Goal: Task Accomplishment & Management: Use online tool/utility

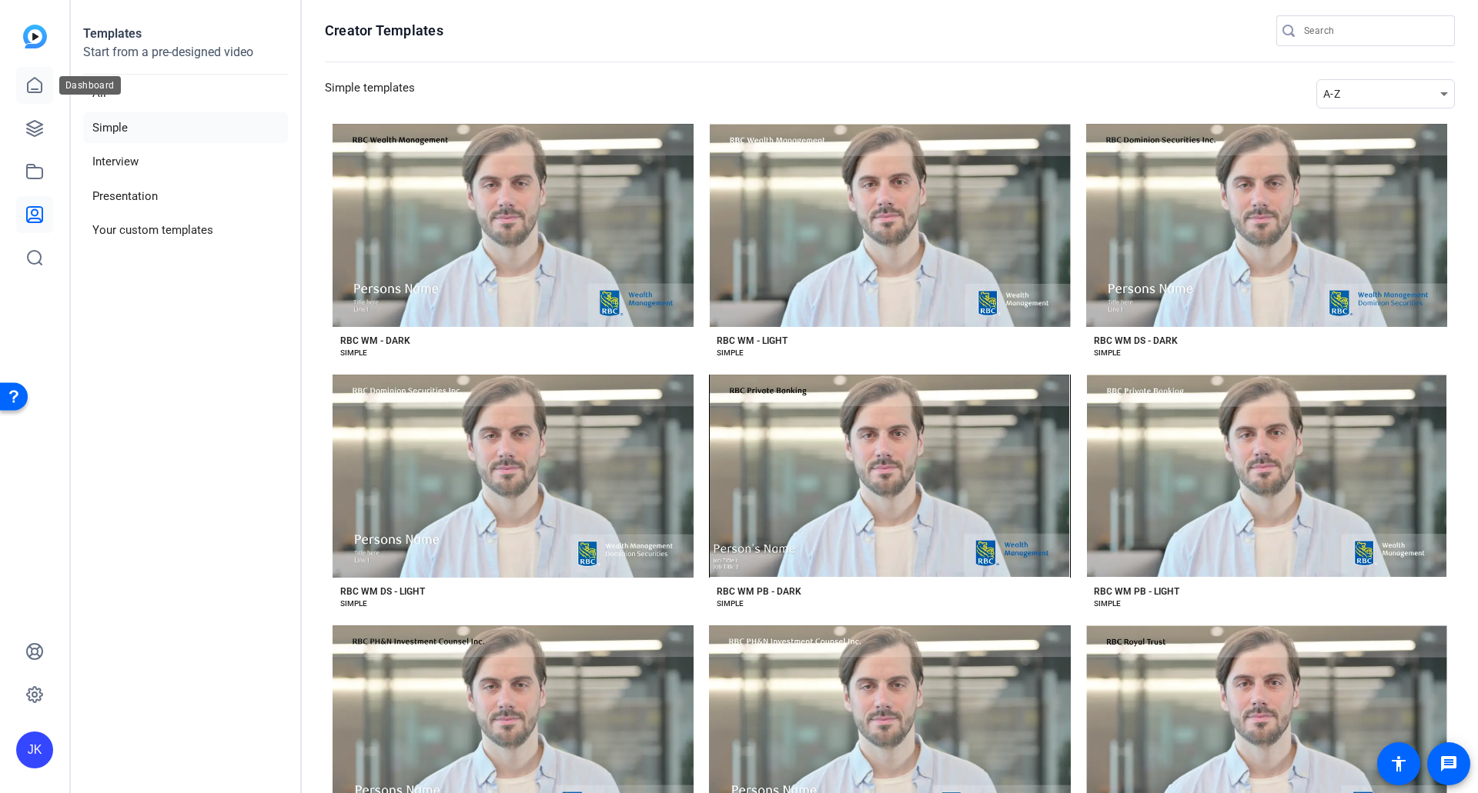
click at [33, 89] on icon at bounding box center [35, 85] width 14 height 15
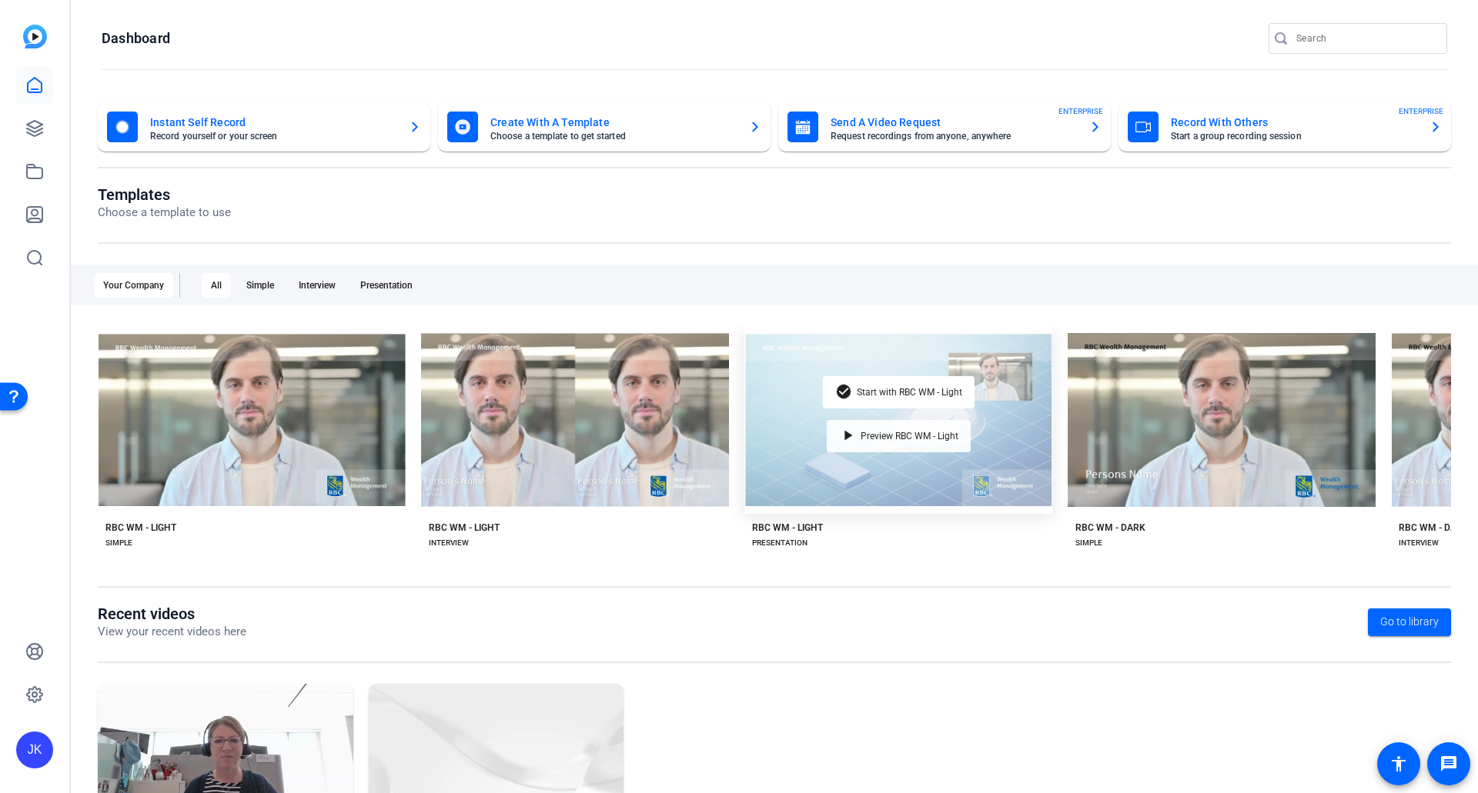
click at [894, 439] on div "play_arrow Preview RBC WM - Light" at bounding box center [899, 436] width 144 height 32
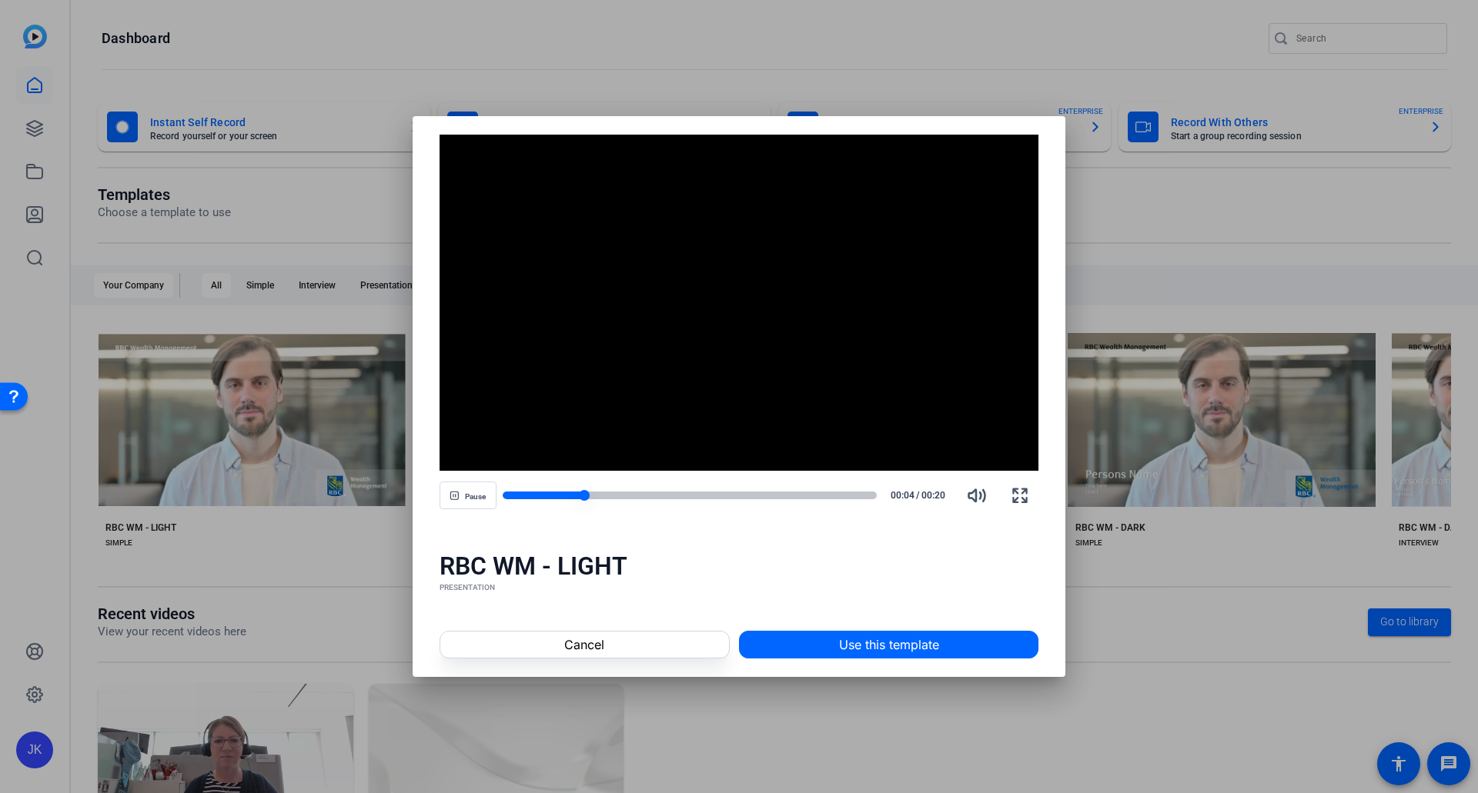
click at [855, 493] on div at bounding box center [690, 496] width 375 height 8
click at [735, 494] on div at bounding box center [690, 496] width 375 height 8
click at [667, 491] on div at bounding box center [690, 495] width 375 height 11
click at [566, 503] on div "Play 00:09 / 00:20" at bounding box center [739, 495] width 600 height 37
click at [560, 497] on div at bounding box center [585, 496] width 165 height 8
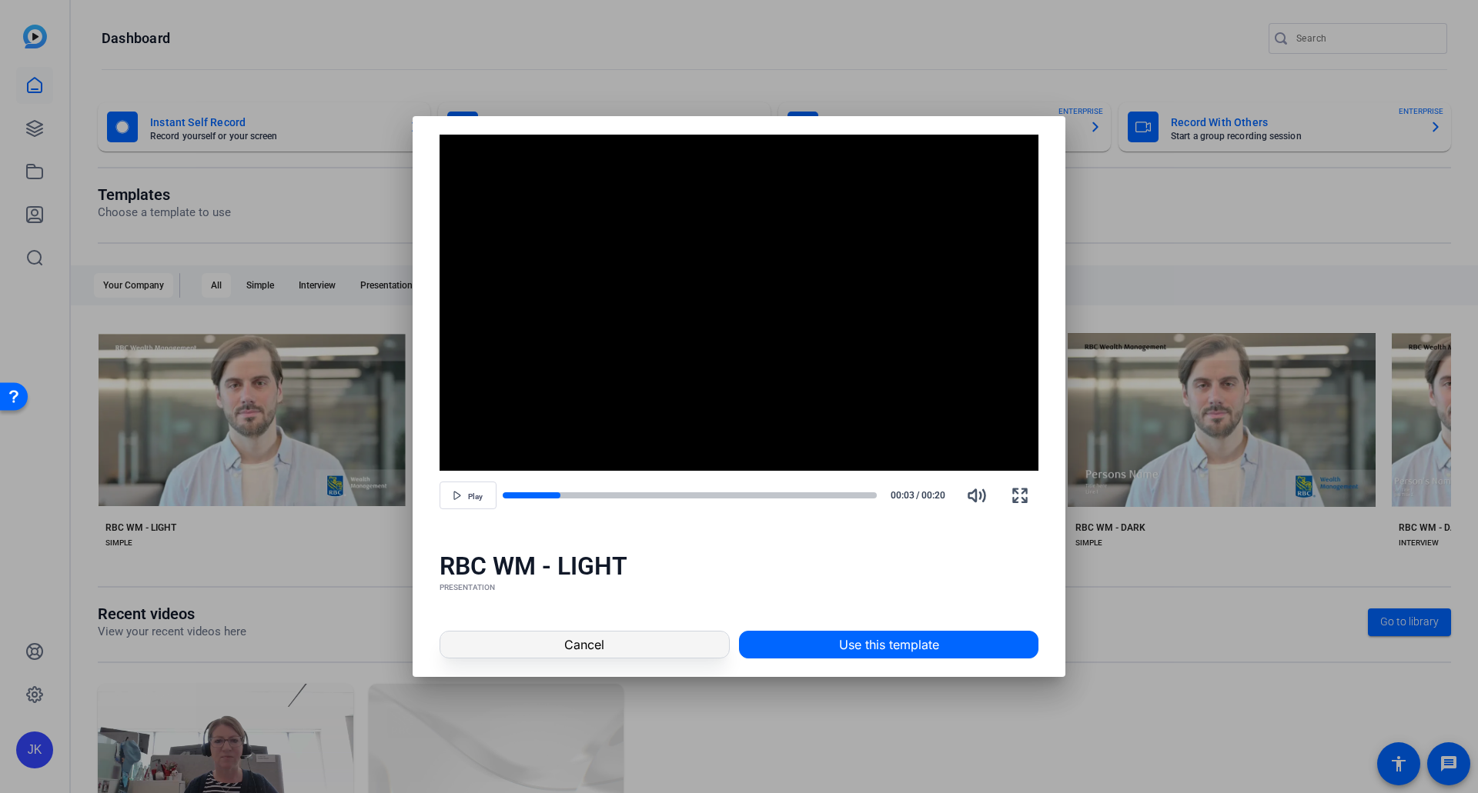
click at [650, 641] on span at bounding box center [584, 644] width 289 height 37
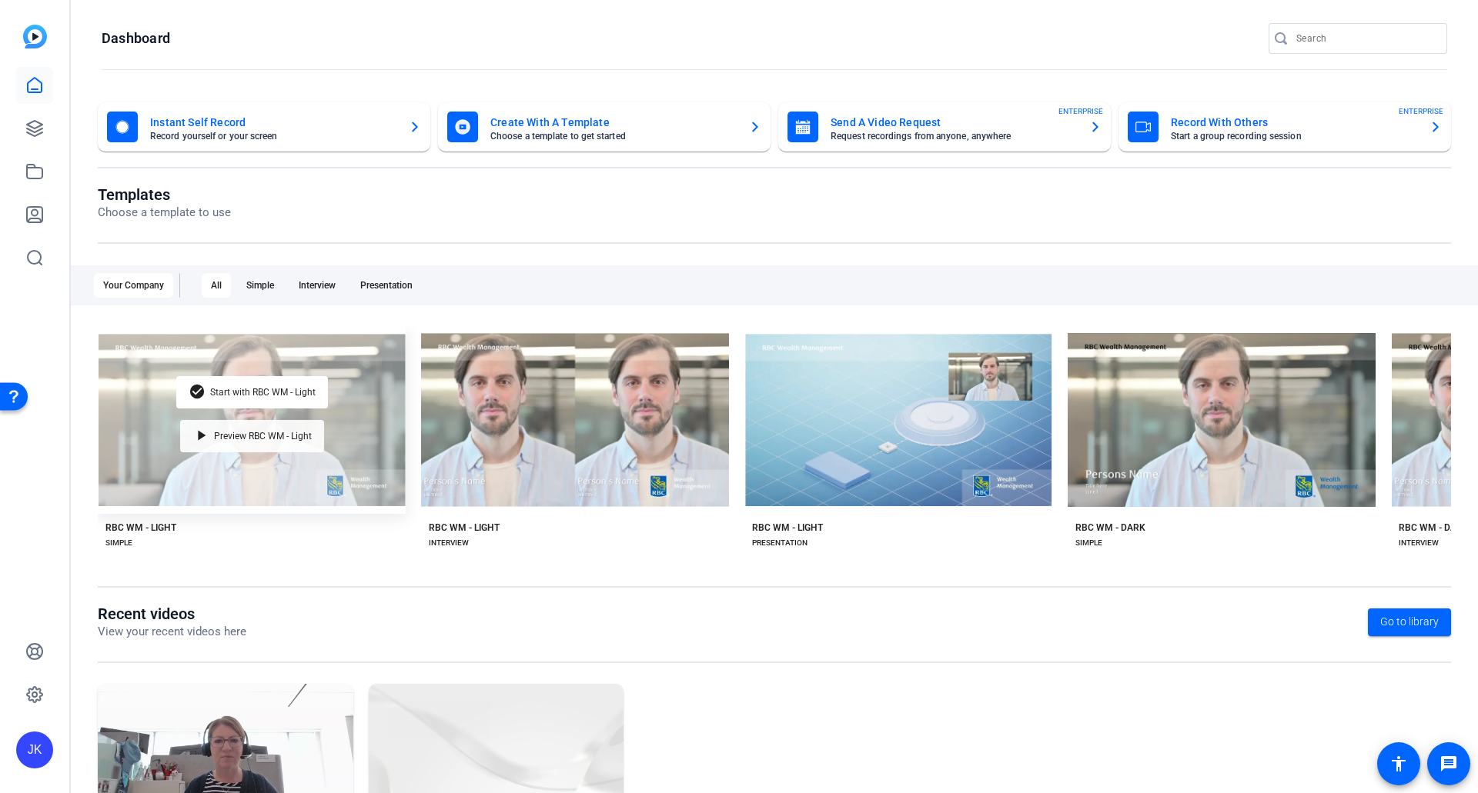
click at [291, 433] on span "Preview RBC WM - Light" at bounding box center [263, 436] width 98 height 9
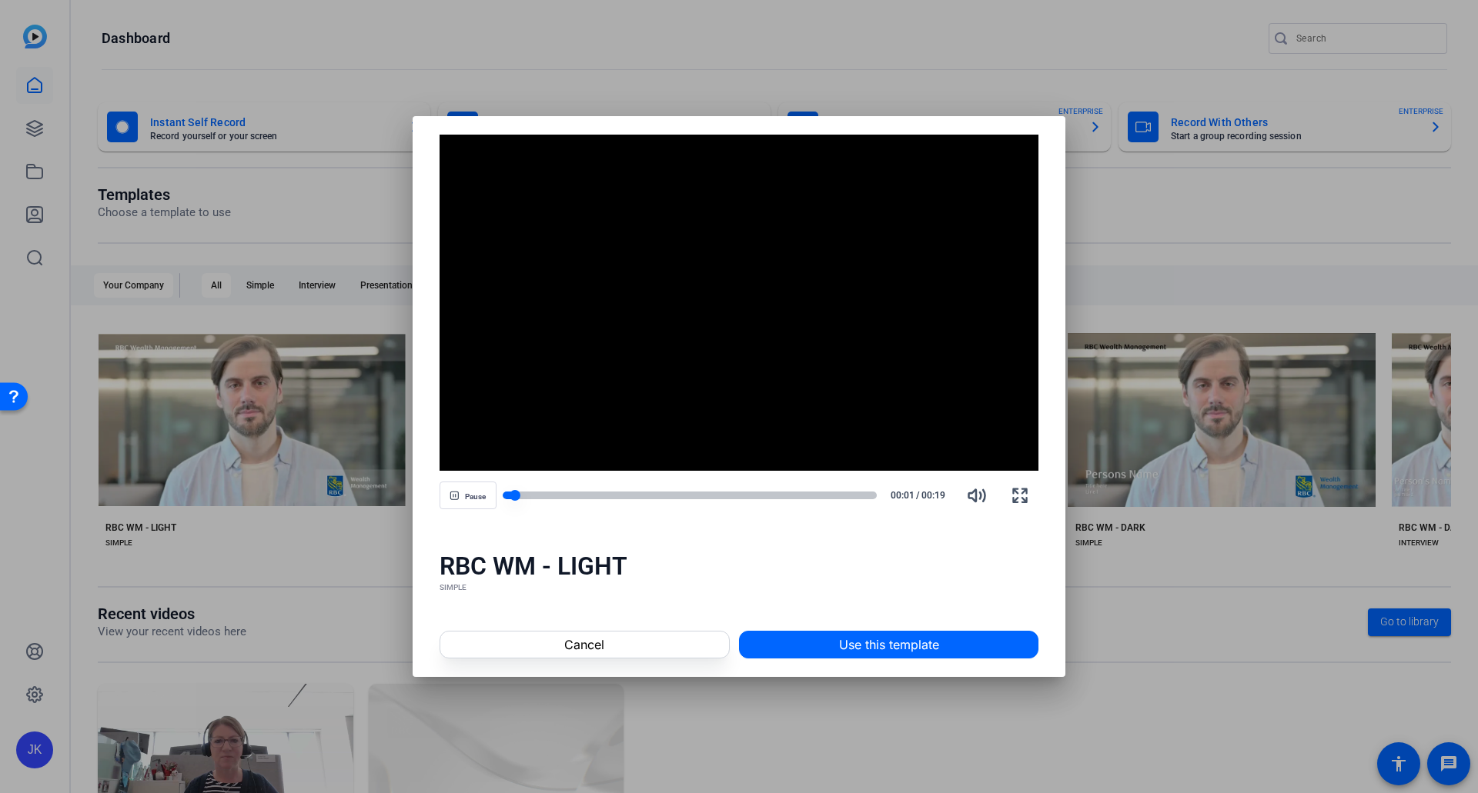
click at [871, 496] on div at bounding box center [690, 496] width 375 height 8
click at [616, 640] on span at bounding box center [584, 644] width 289 height 37
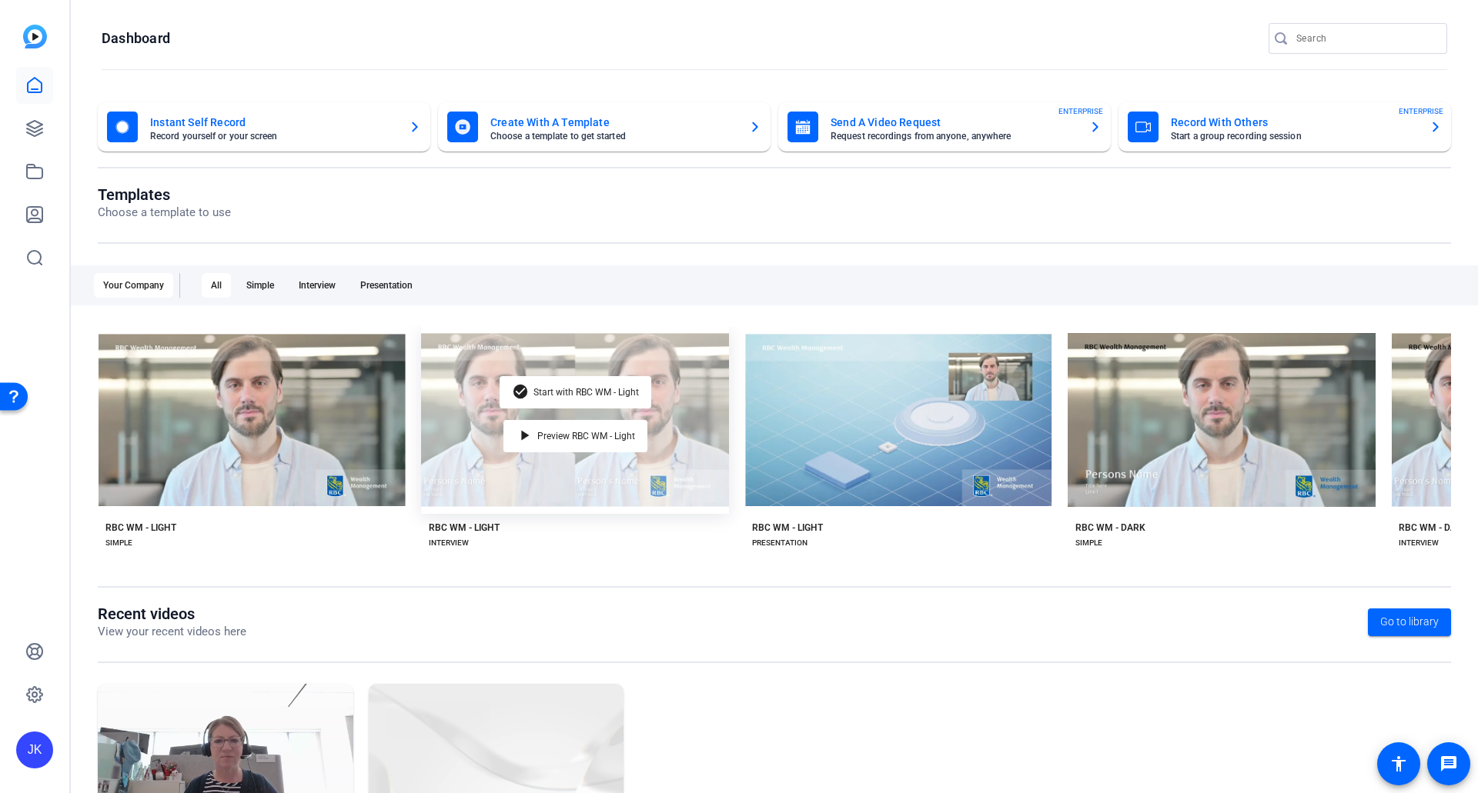
click at [568, 479] on div "check_circle Start with RBC WM - Light play_arrow Preview RBC WM - Light" at bounding box center [575, 420] width 308 height 188
click at [580, 433] on span "Preview RBC WM - Light" at bounding box center [586, 436] width 98 height 9
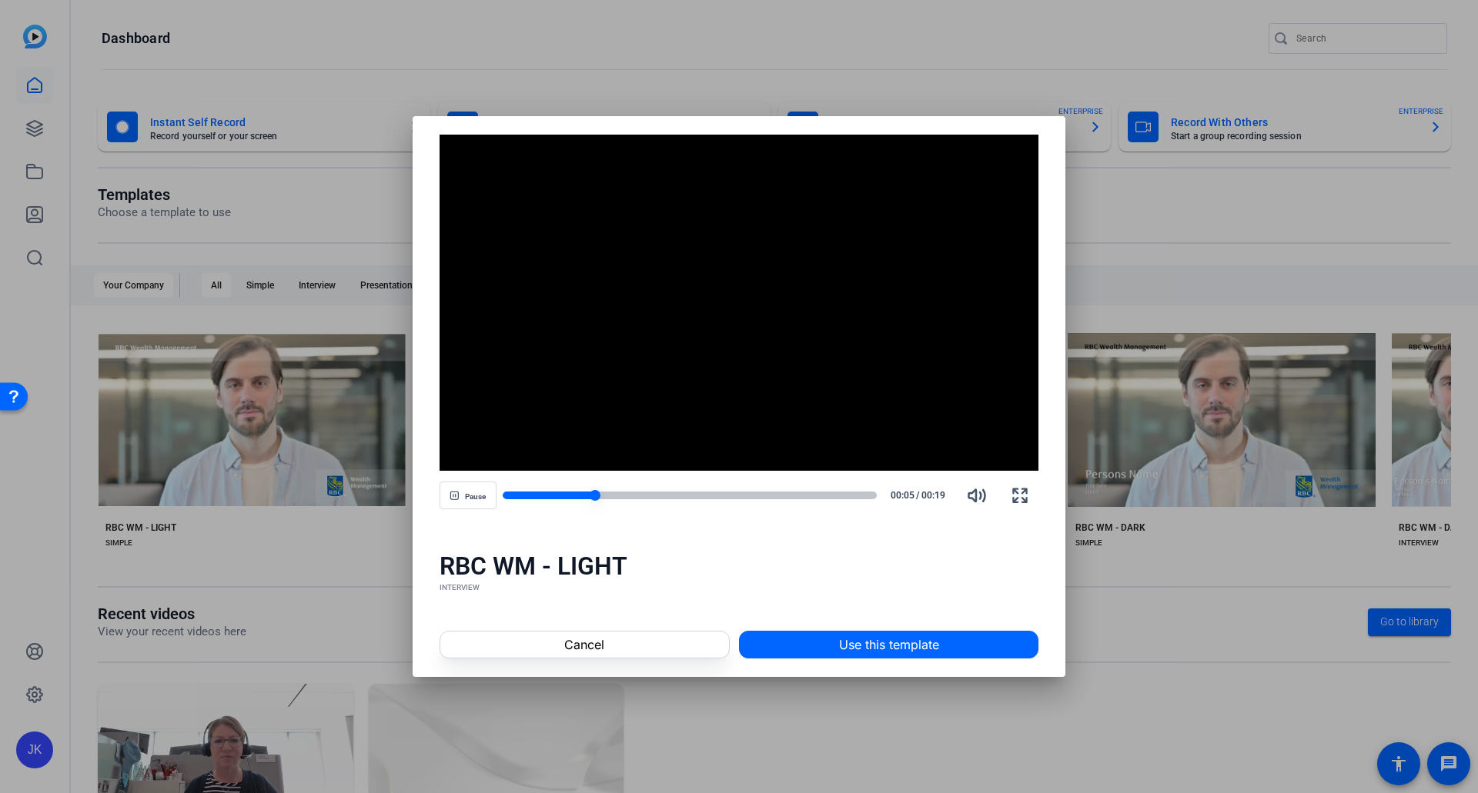
click at [870, 495] on div at bounding box center [690, 496] width 375 height 8
click at [609, 650] on span at bounding box center [584, 644] width 289 height 37
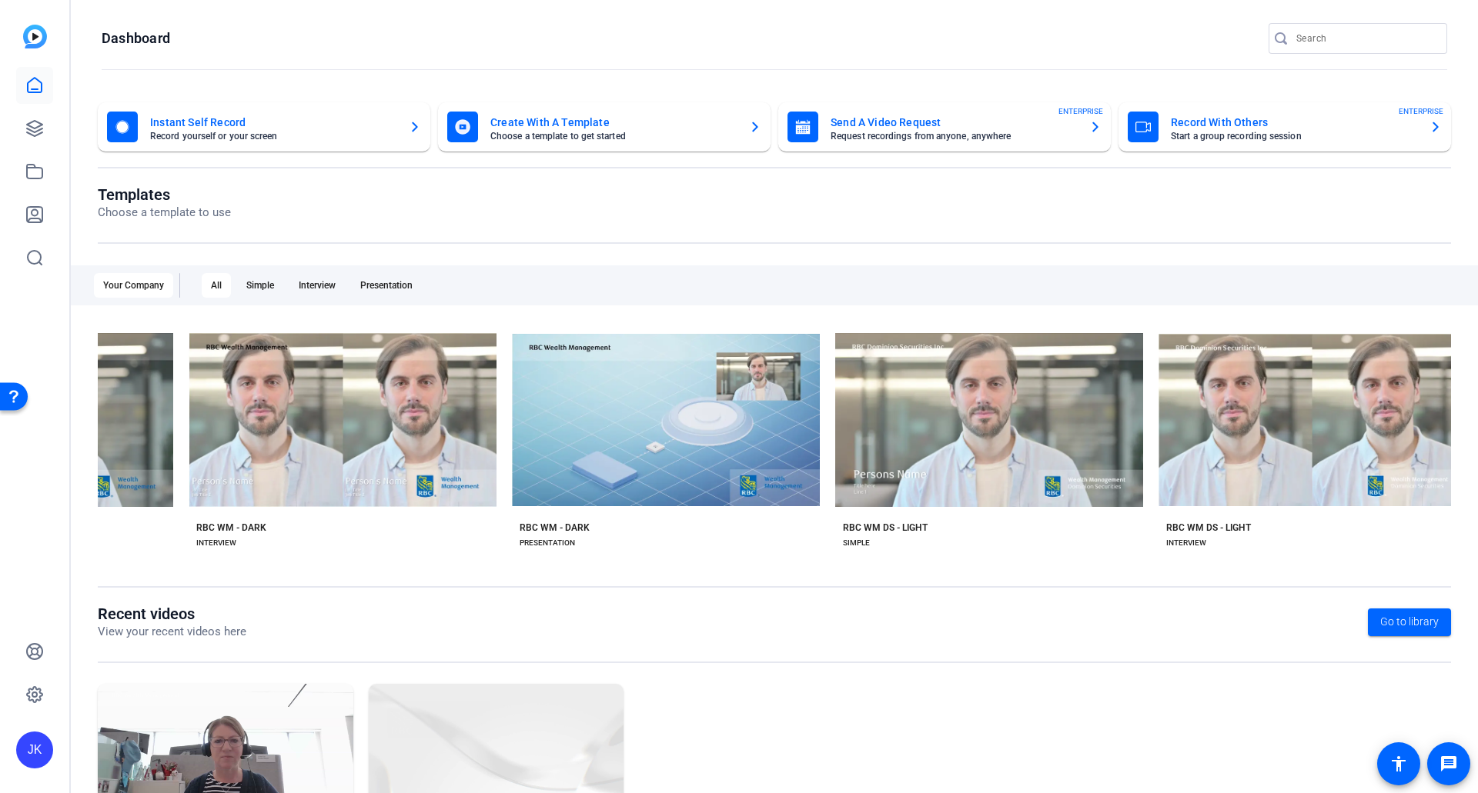
scroll to position [0, 1204]
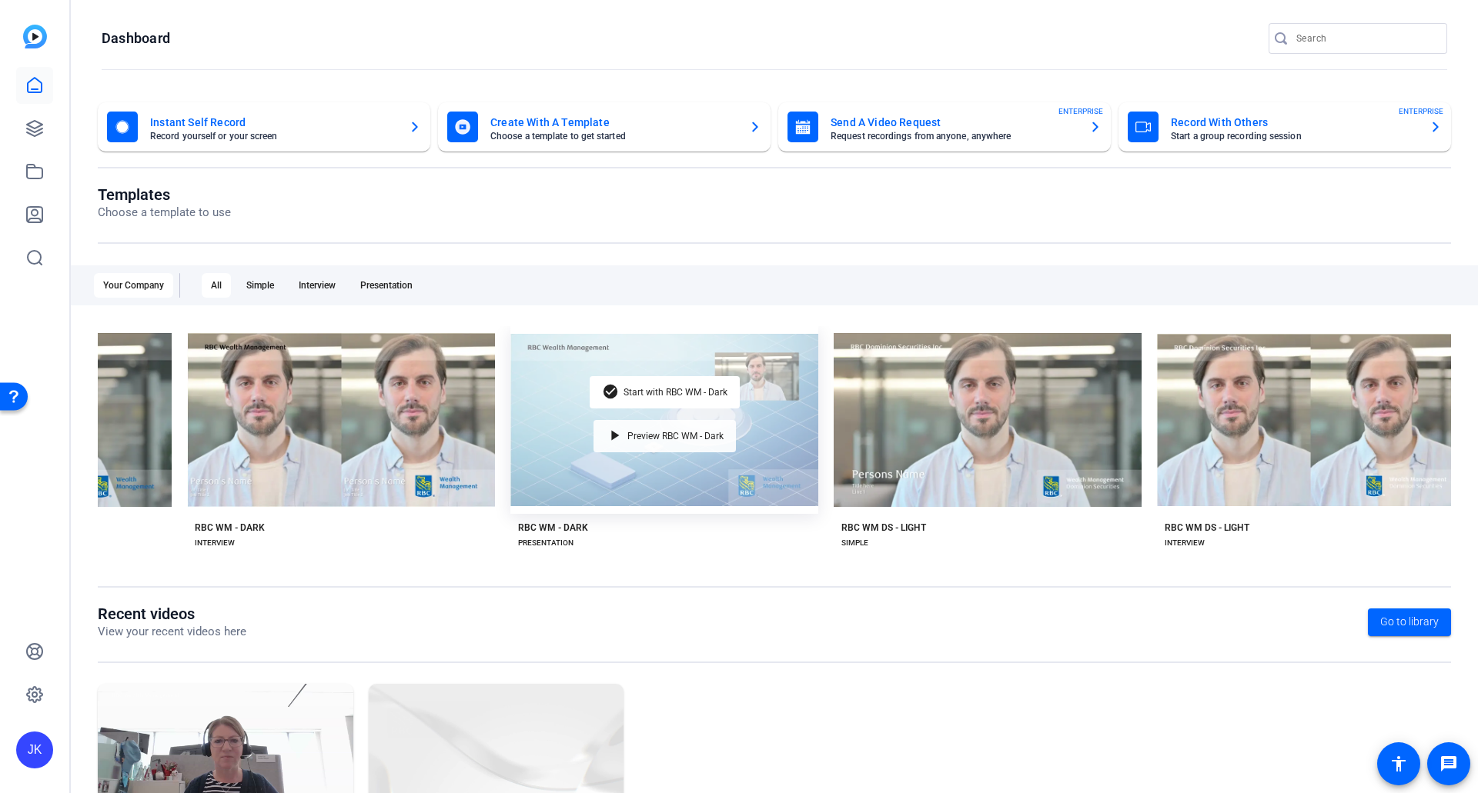
click at [673, 433] on span "Preview RBC WM - Dark" at bounding box center [675, 436] width 96 height 9
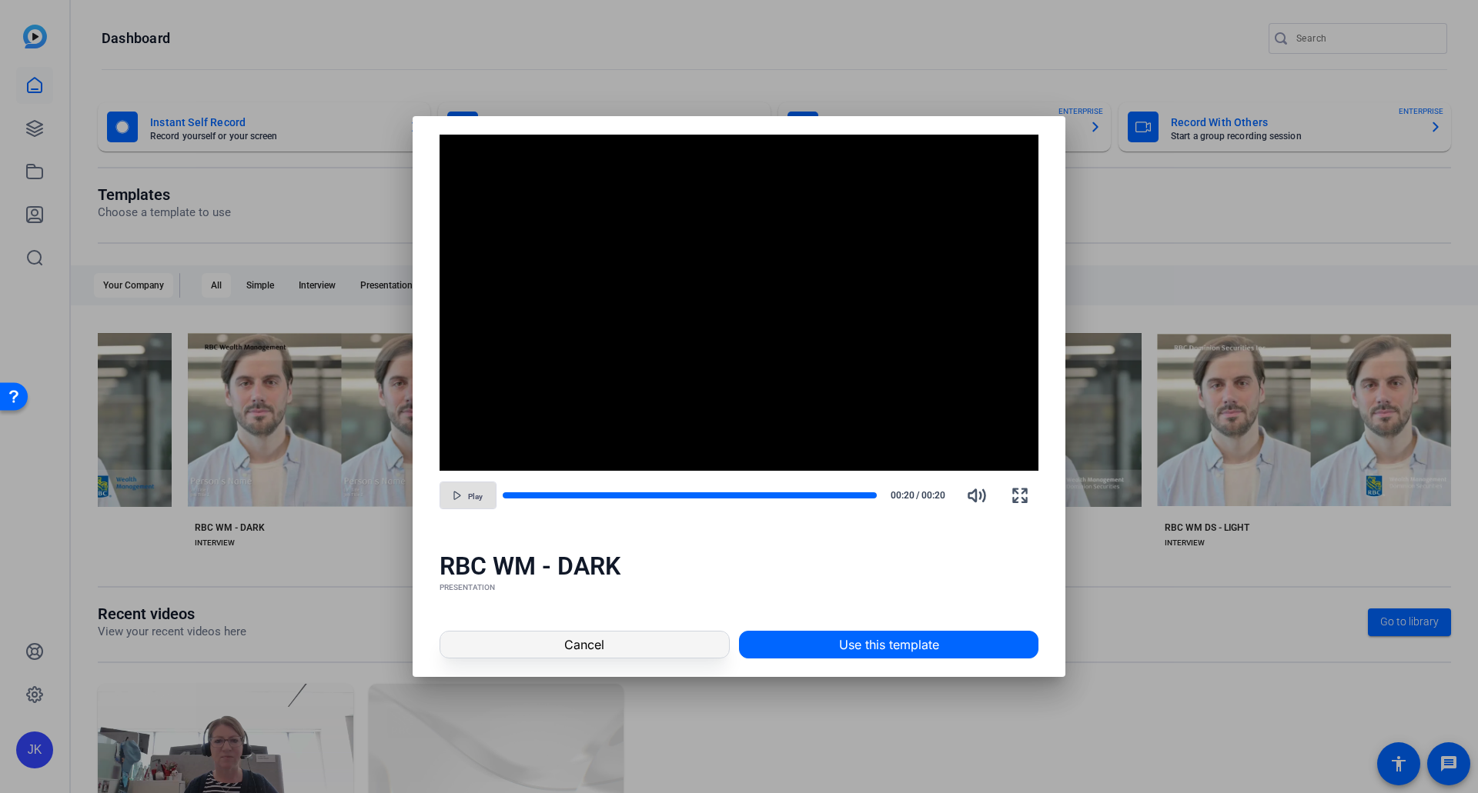
click at [667, 650] on span at bounding box center [584, 644] width 289 height 37
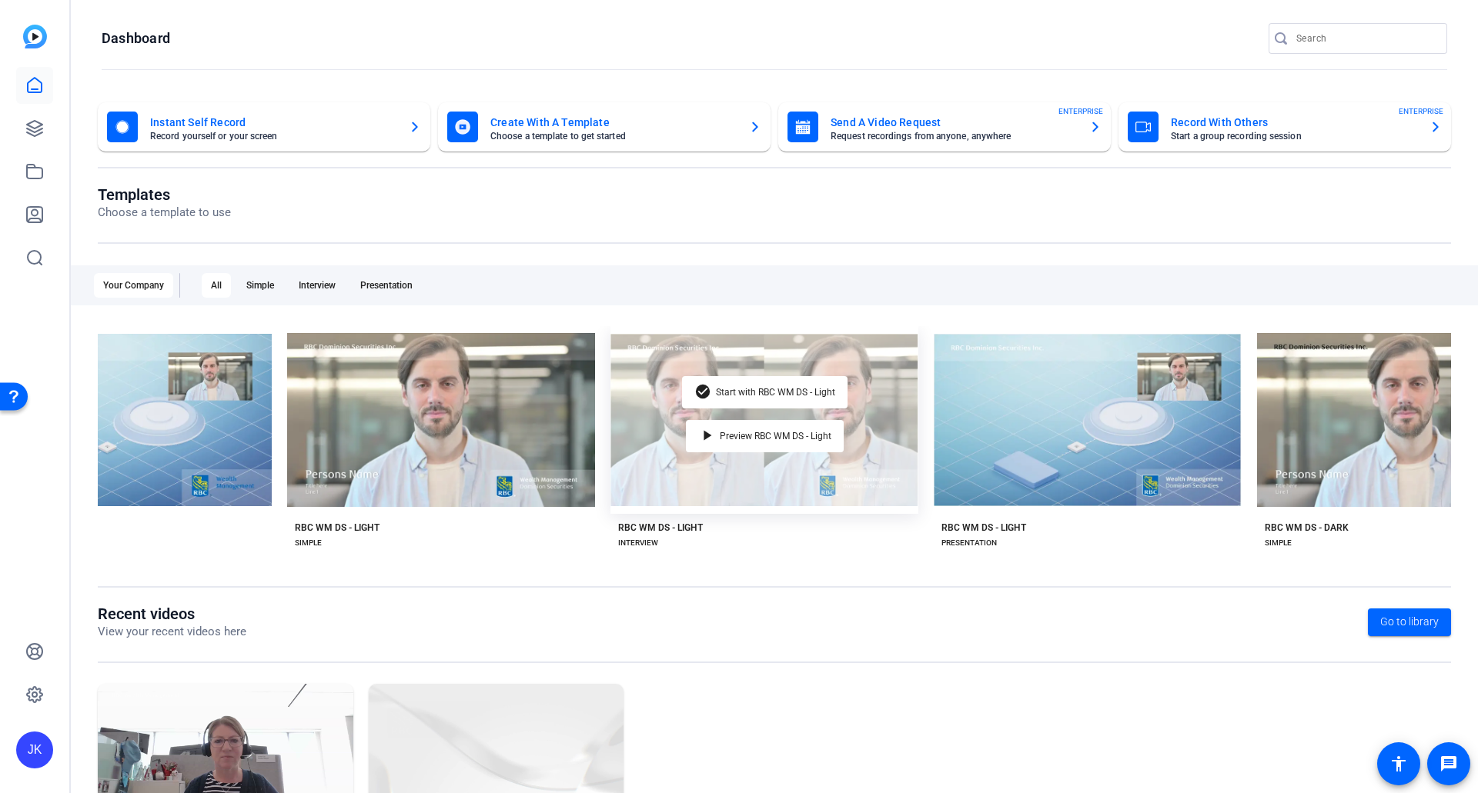
scroll to position [0, 1753]
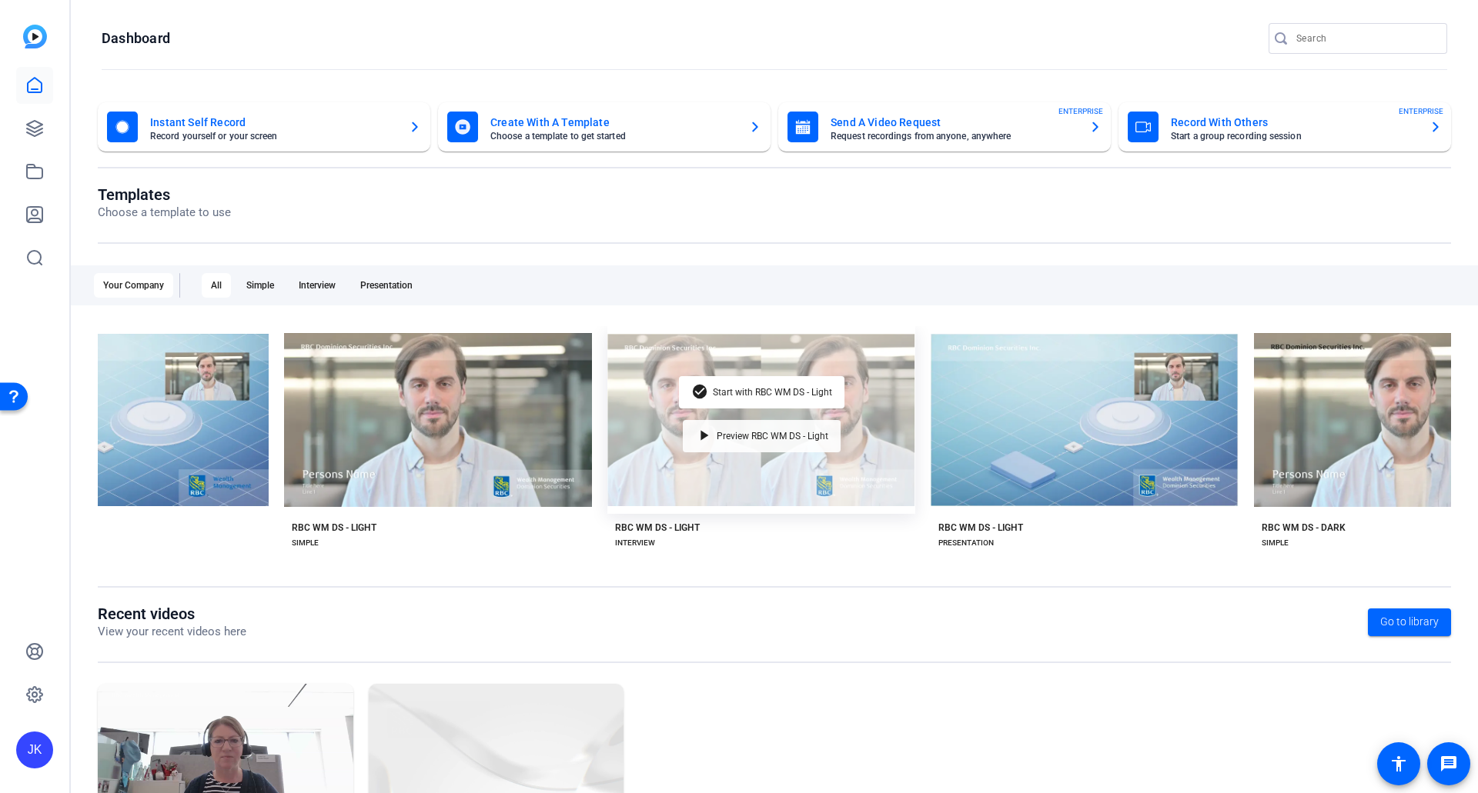
click at [773, 438] on div "play_arrow Preview RBC WM DS - Light" at bounding box center [762, 436] width 158 height 32
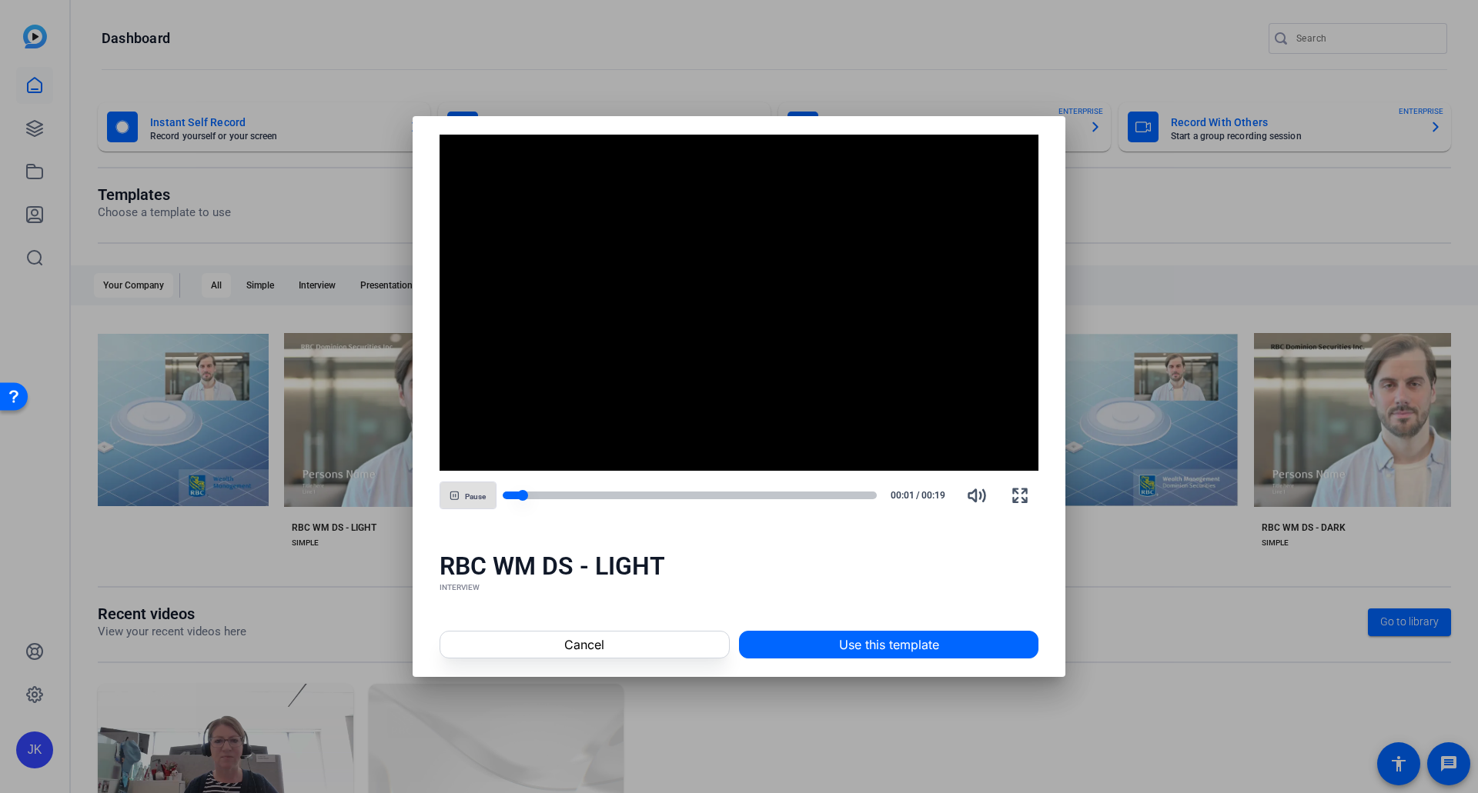
click at [874, 495] on div at bounding box center [690, 496] width 375 height 8
click at [621, 650] on span at bounding box center [584, 644] width 289 height 37
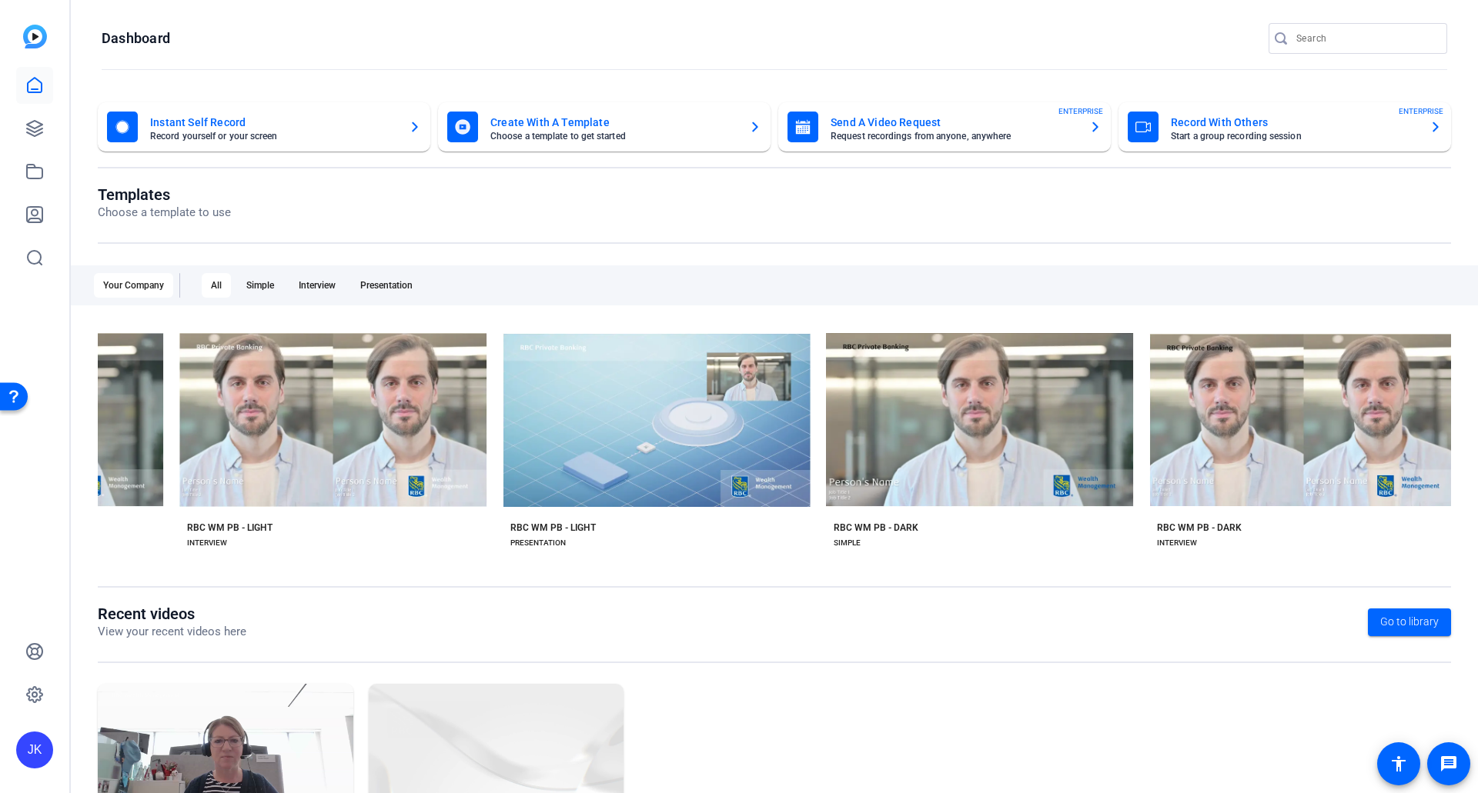
scroll to position [0, 7999]
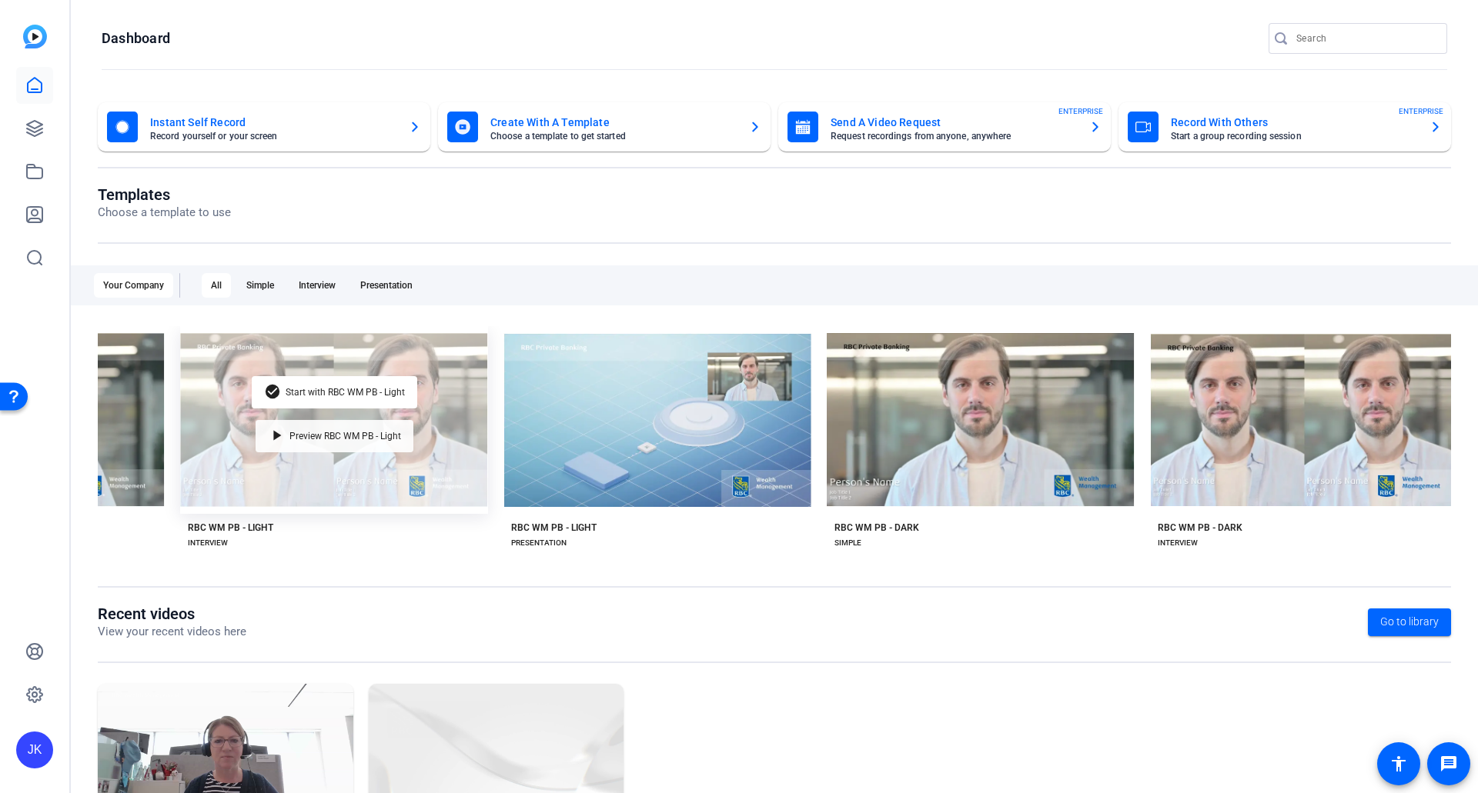
click at [365, 433] on span "Preview RBC WM PB - Light" at bounding box center [345, 436] width 112 height 9
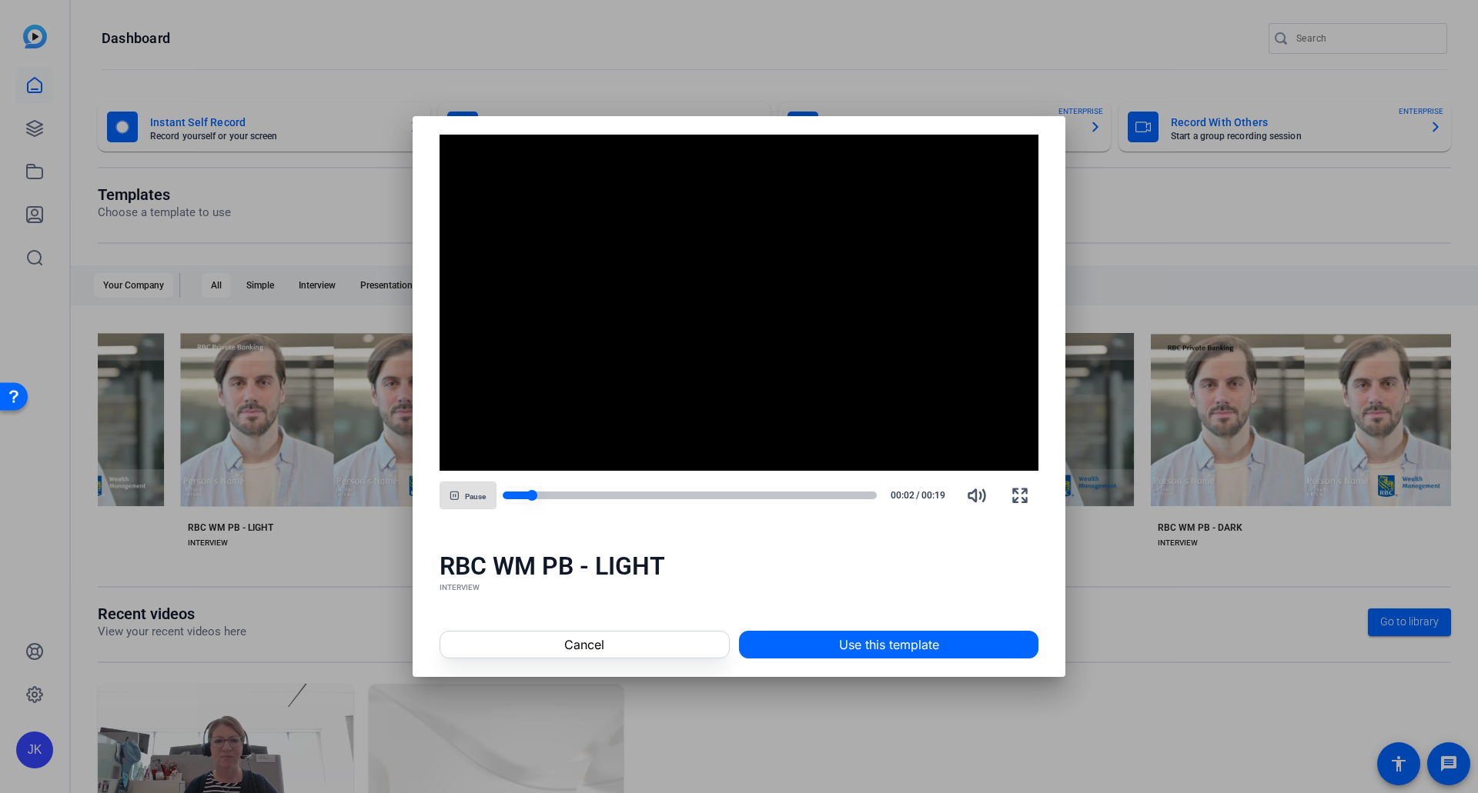
click at [867, 496] on div at bounding box center [690, 496] width 375 height 8
click at [597, 643] on span "Cancel" at bounding box center [584, 645] width 40 height 18
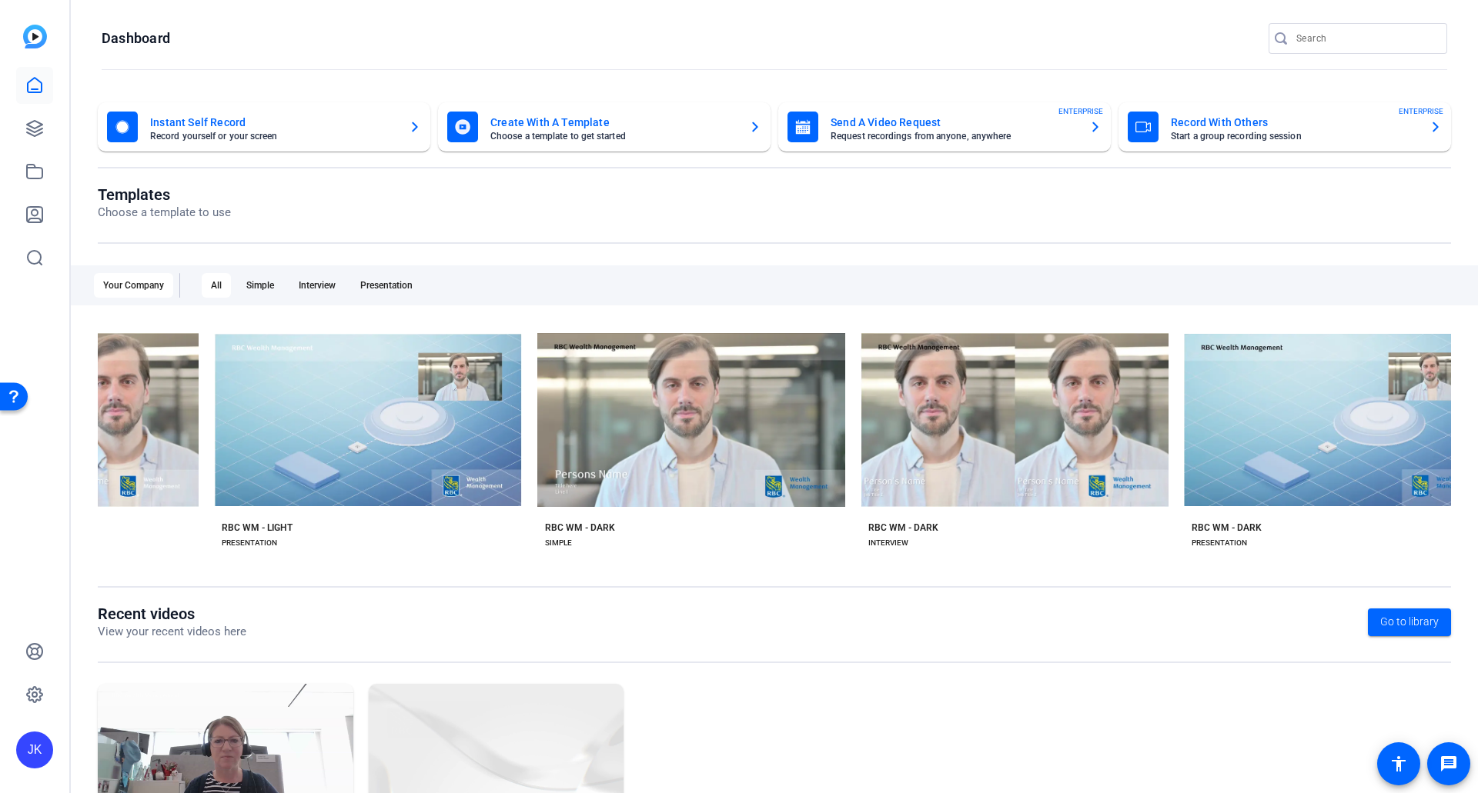
scroll to position [0, 0]
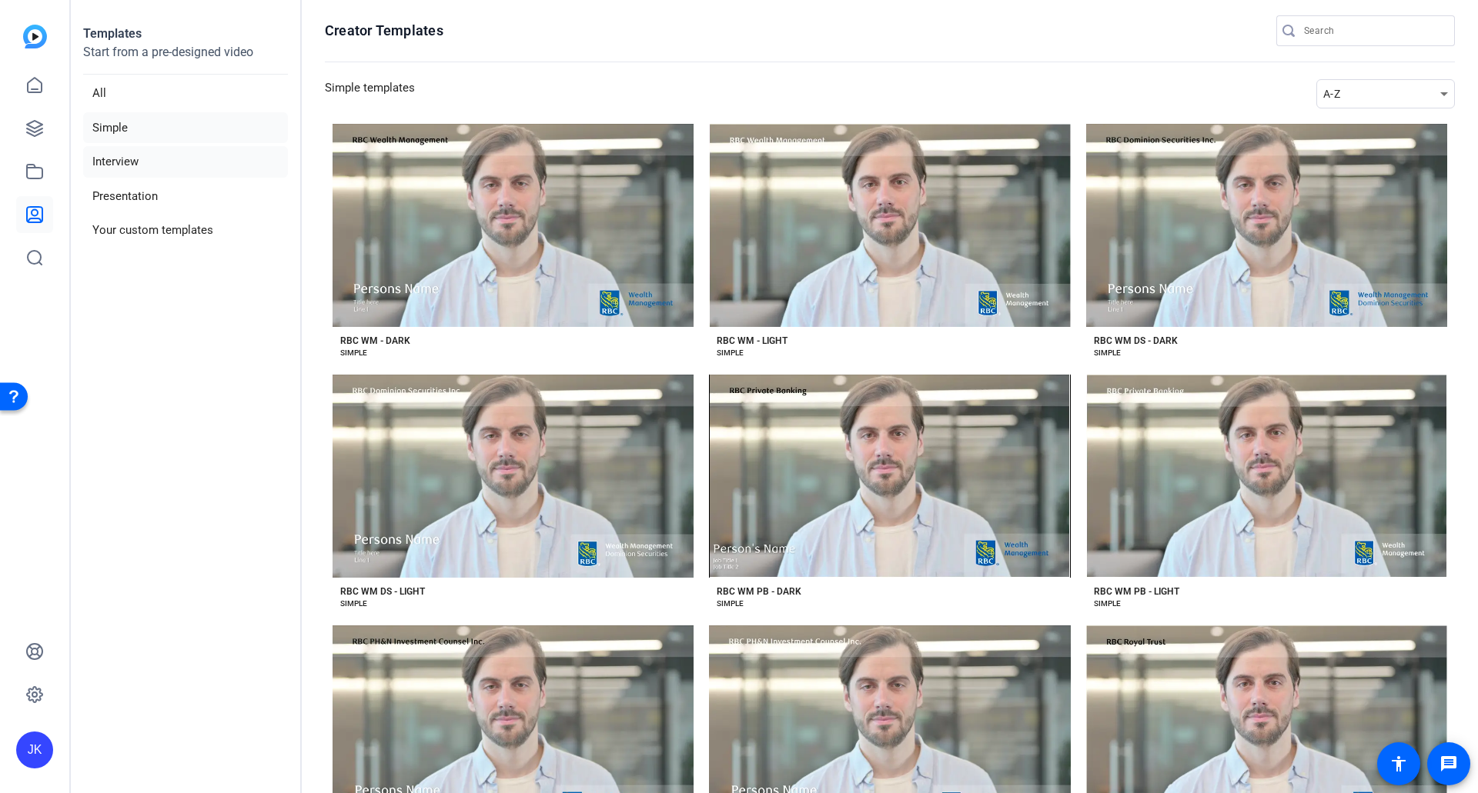
click at [115, 161] on li "Interview" at bounding box center [185, 162] width 205 height 32
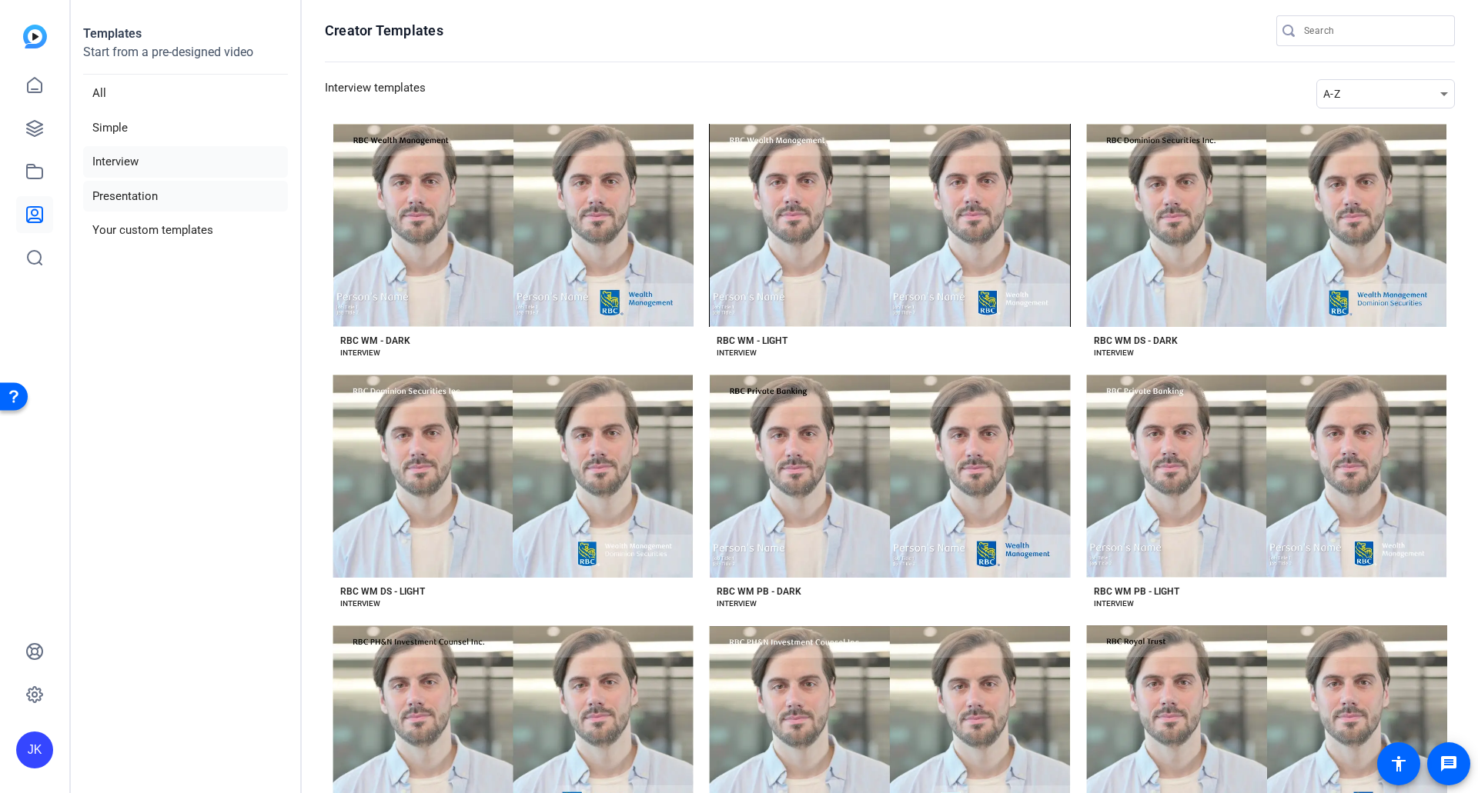
click at [127, 193] on li "Presentation" at bounding box center [185, 197] width 205 height 32
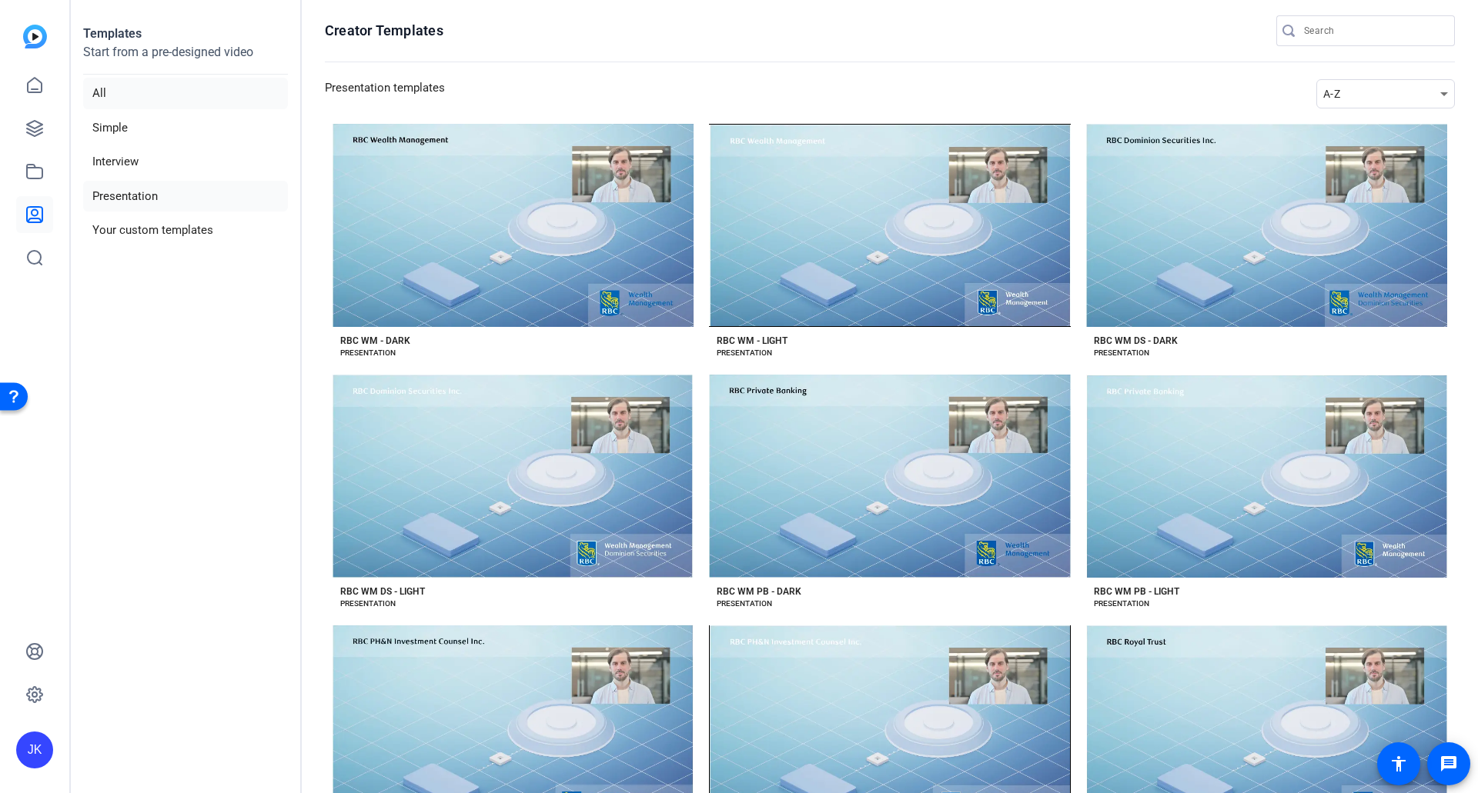
click at [105, 95] on li "All" at bounding box center [185, 94] width 205 height 32
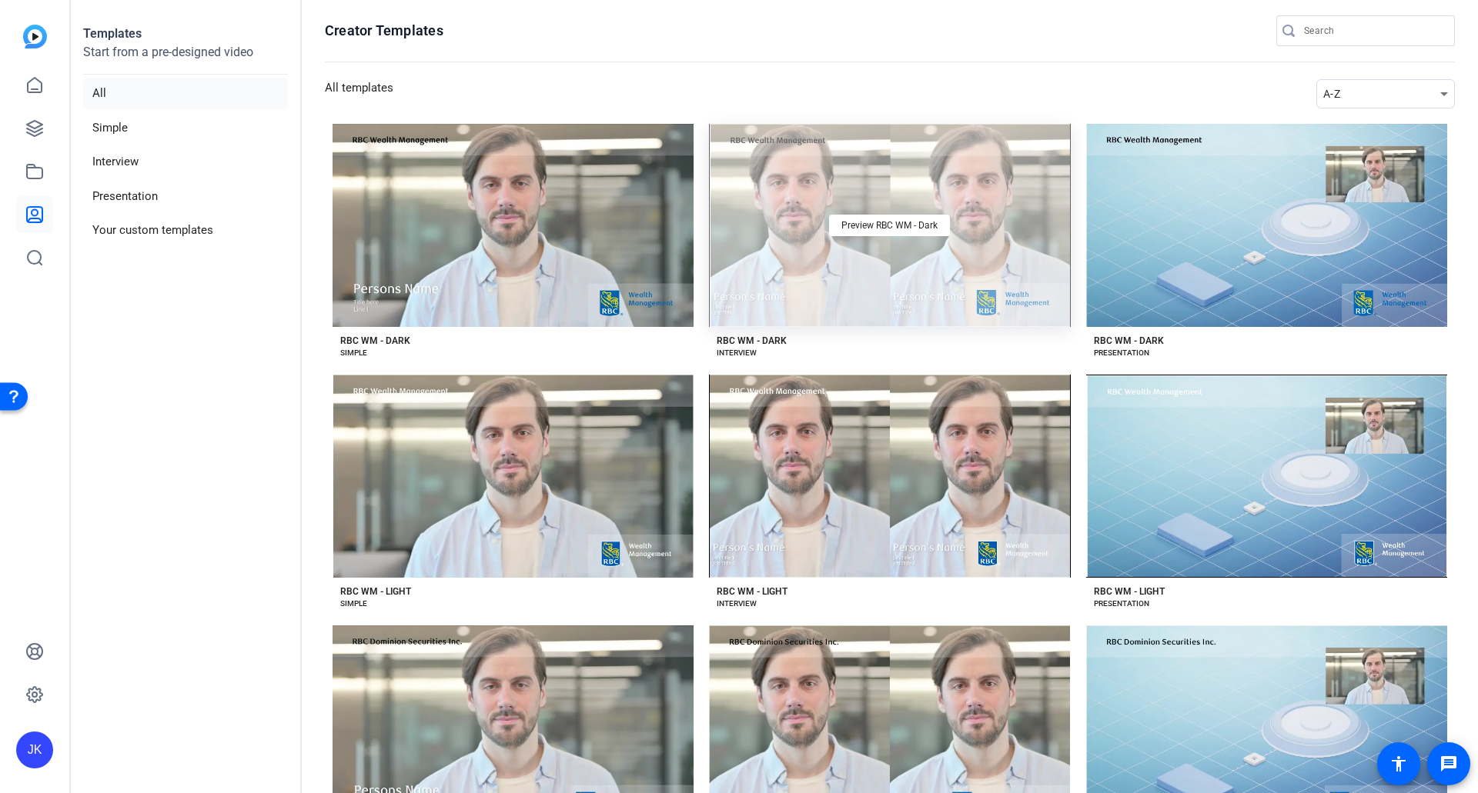
click at [869, 272] on div "Preview RBC WM - Dark" at bounding box center [889, 225] width 361 height 203
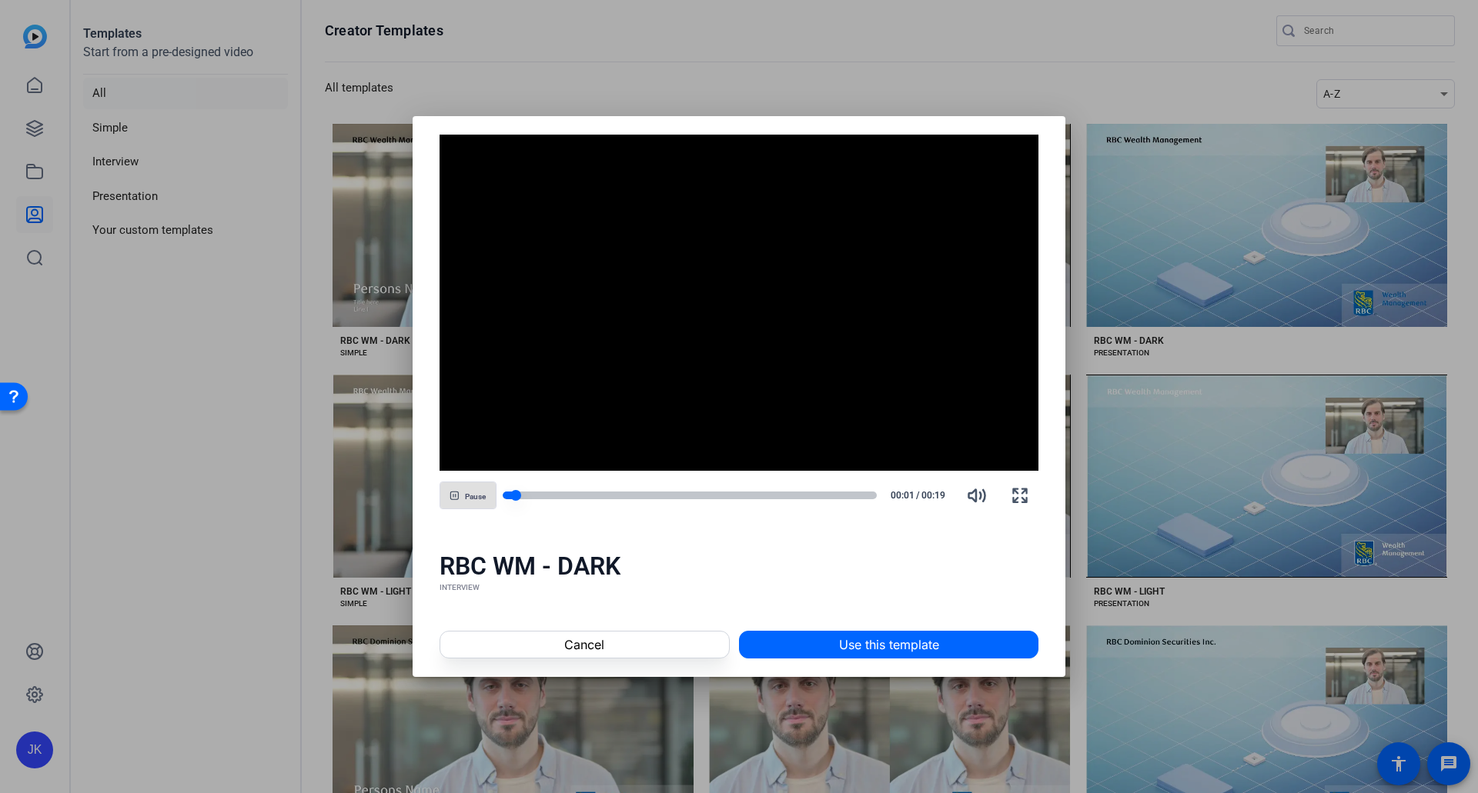
click at [871, 496] on div at bounding box center [690, 496] width 375 height 8
click at [590, 645] on span "Cancel" at bounding box center [584, 645] width 40 height 18
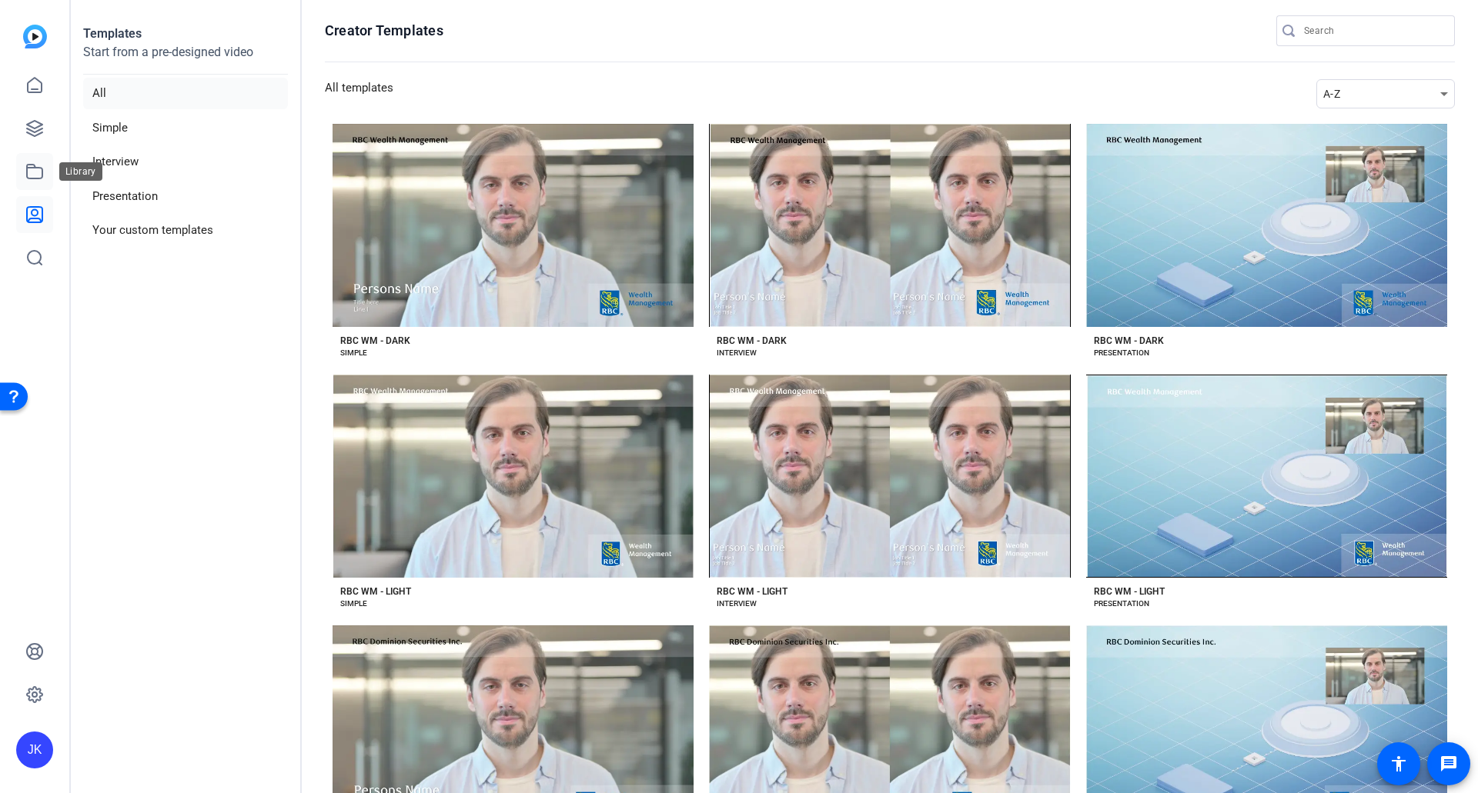
click at [35, 174] on icon at bounding box center [34, 171] width 18 height 18
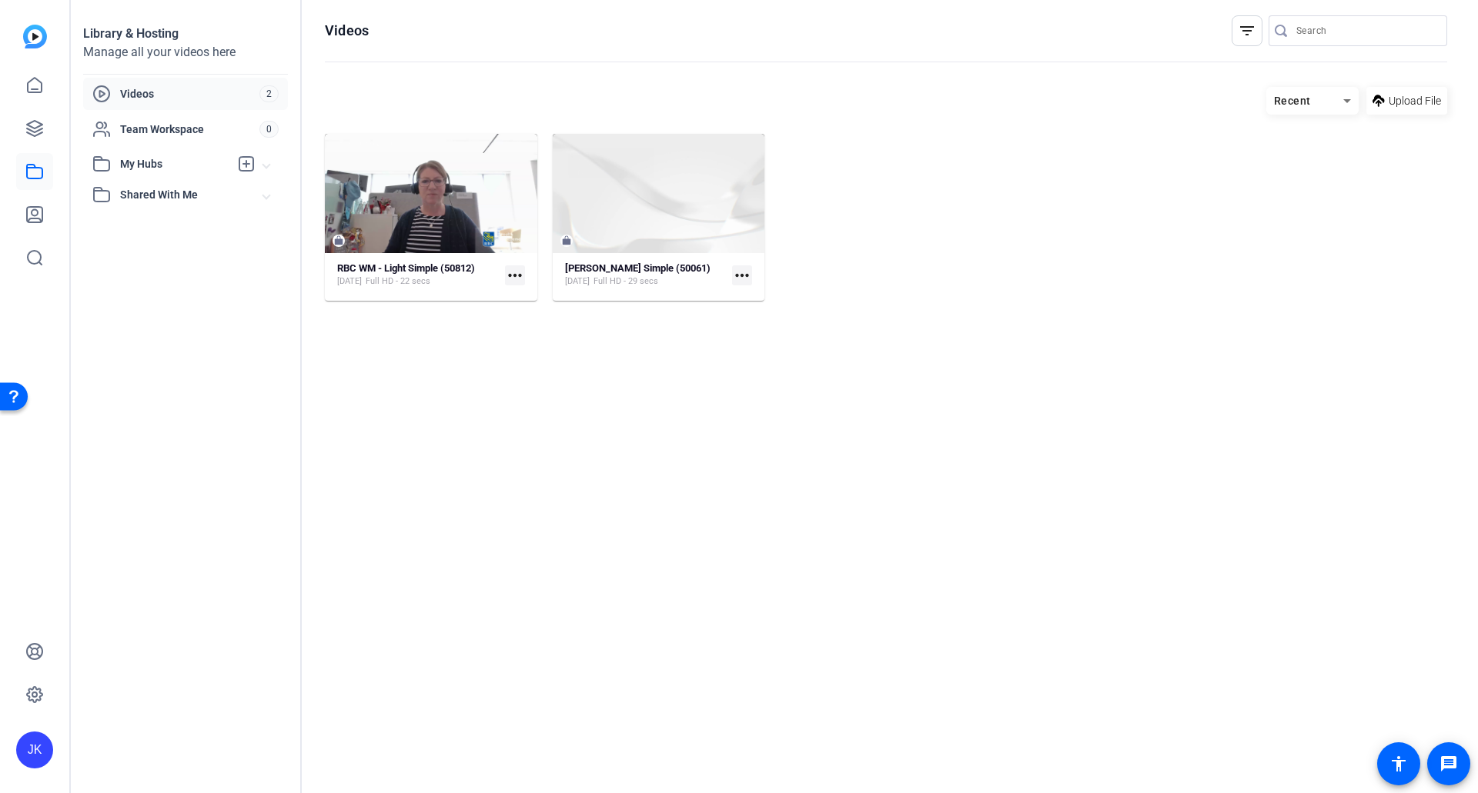
click at [142, 89] on span "Videos" at bounding box center [189, 93] width 139 height 15
click at [409, 267] on strong "RBC WM - Light Simple (50812)" at bounding box center [406, 268] width 138 height 12
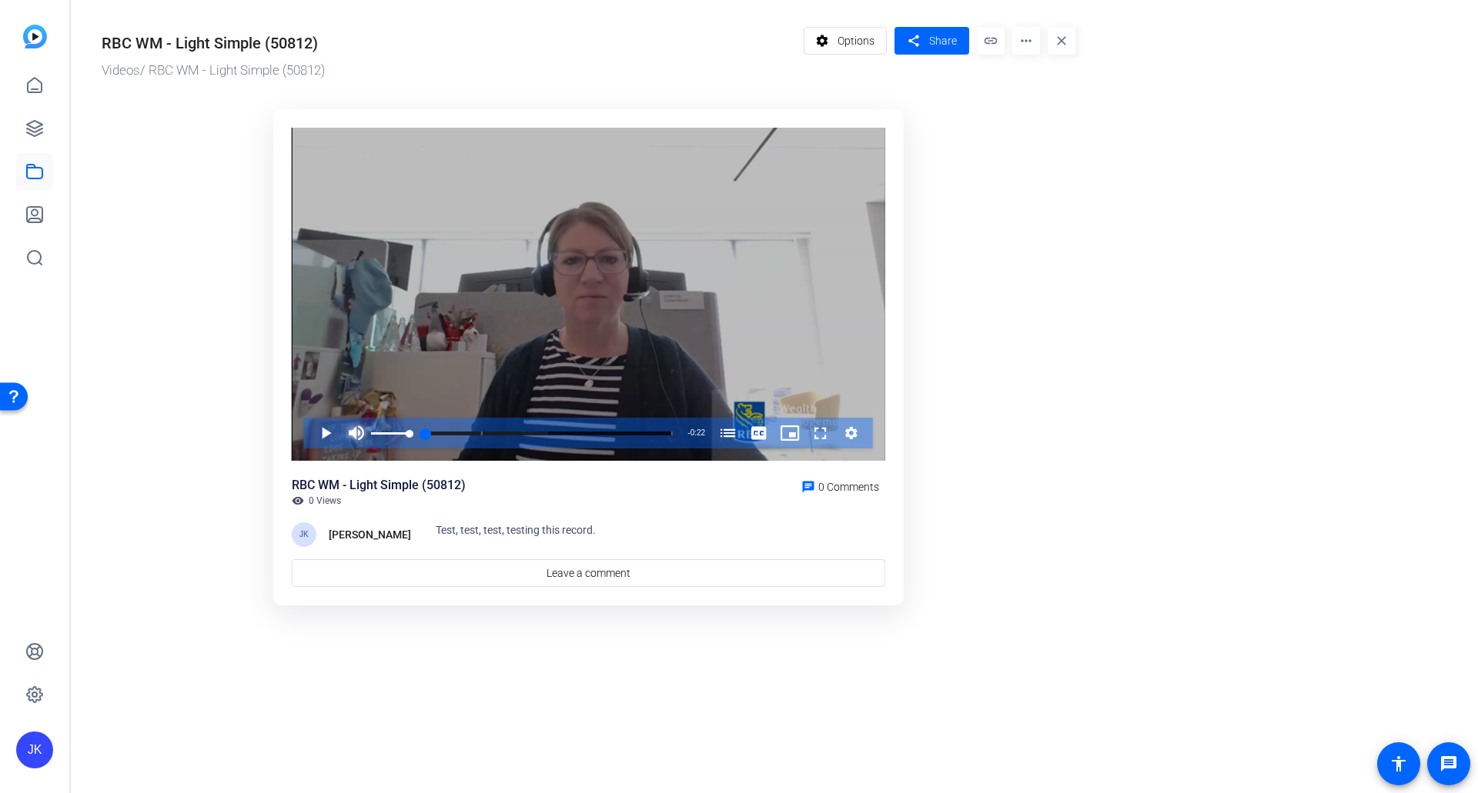
click at [350, 433] on span "Video Player" at bounding box center [356, 433] width 31 height 31
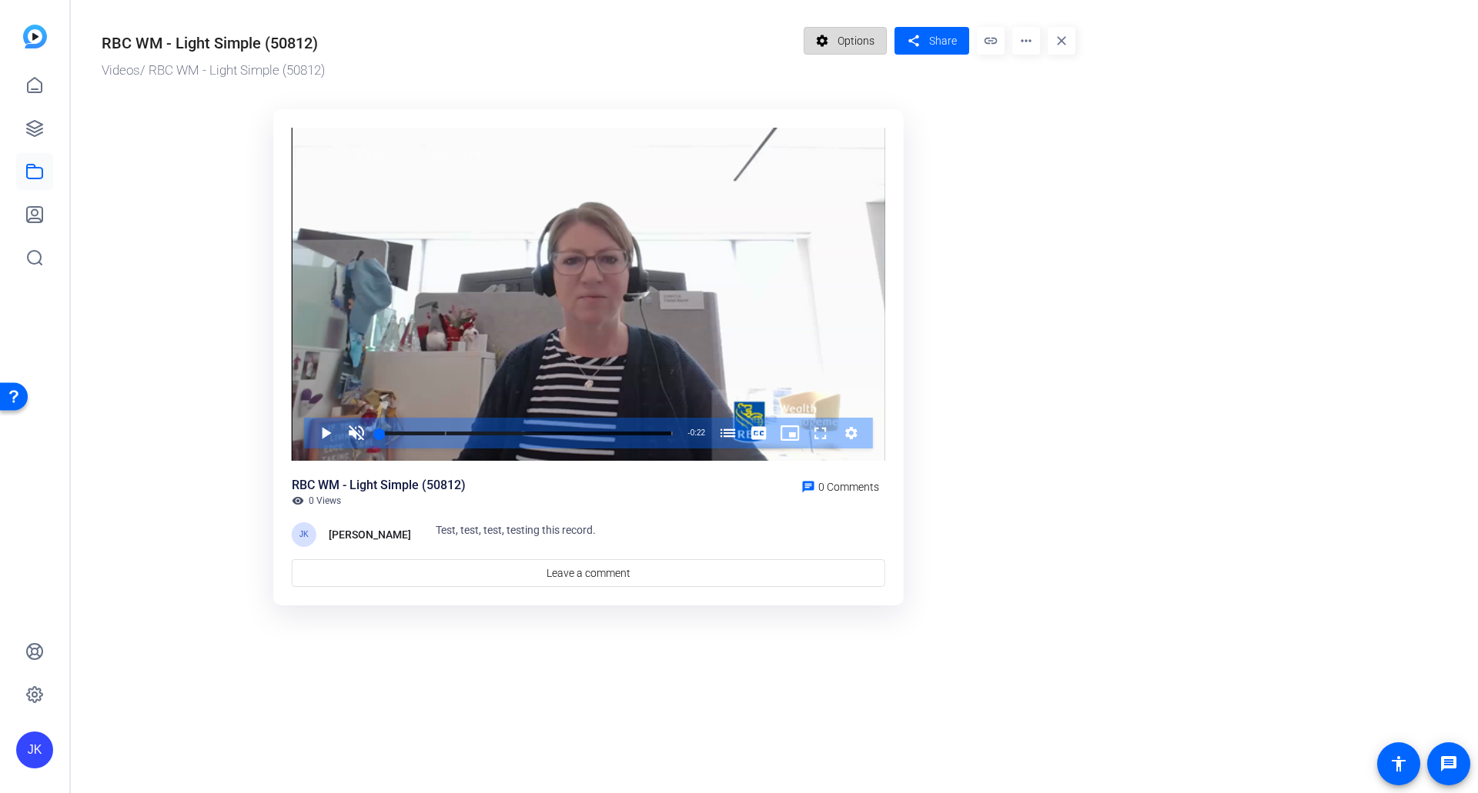
click at [851, 42] on span "Options" at bounding box center [855, 40] width 37 height 29
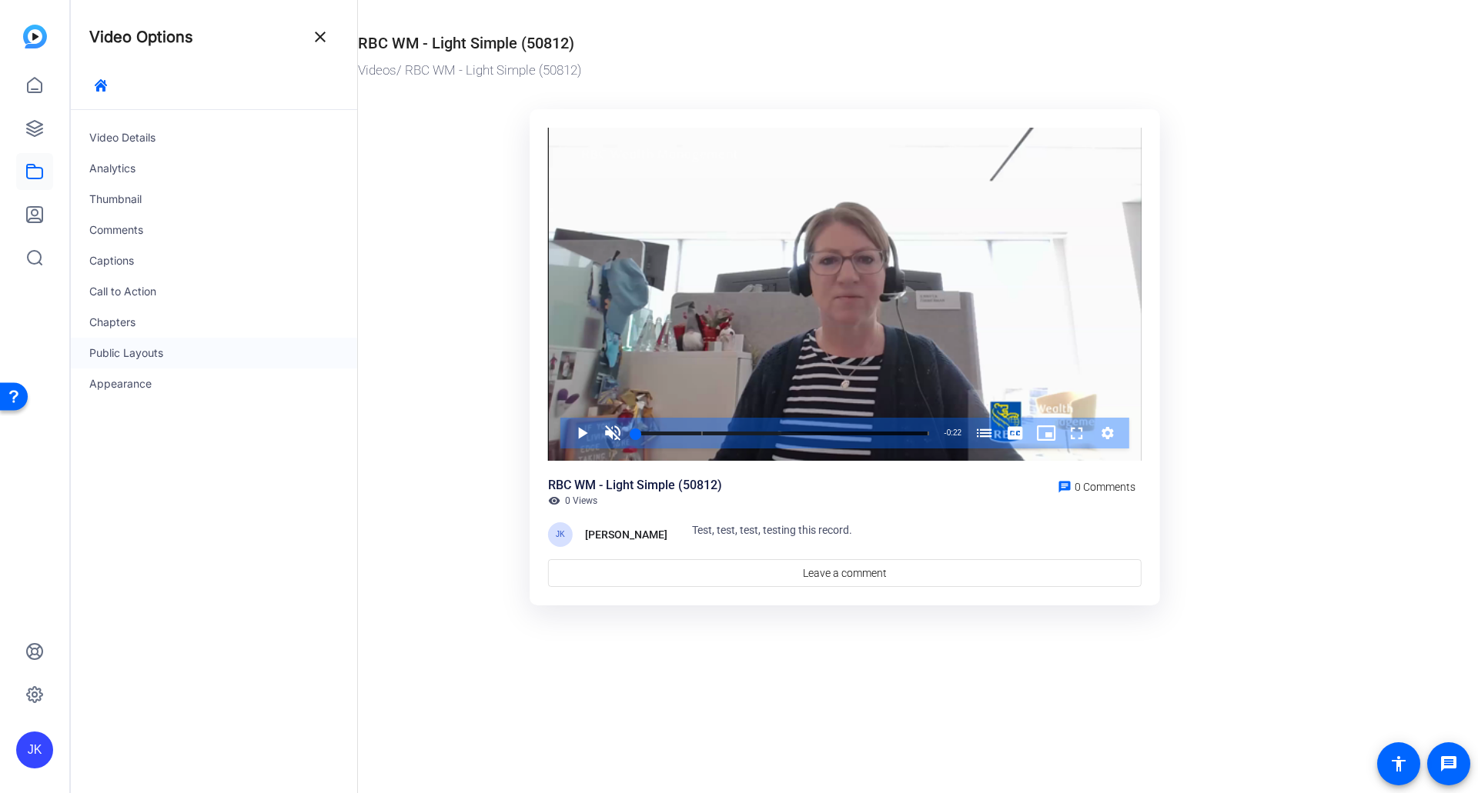
click at [130, 351] on div "Public Layouts" at bounding box center [214, 353] width 286 height 31
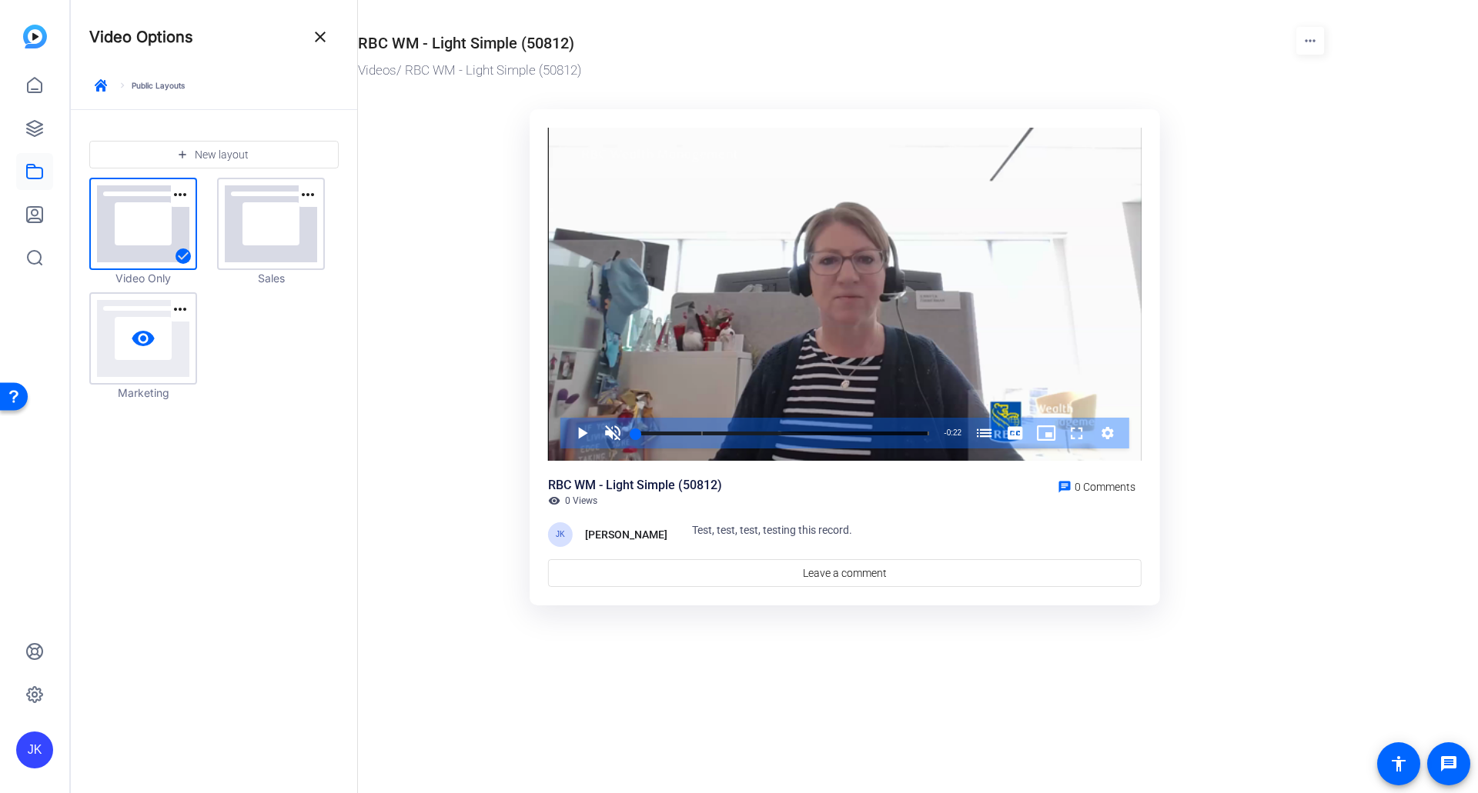
click at [164, 332] on link "visibility" at bounding box center [143, 338] width 105 height 89
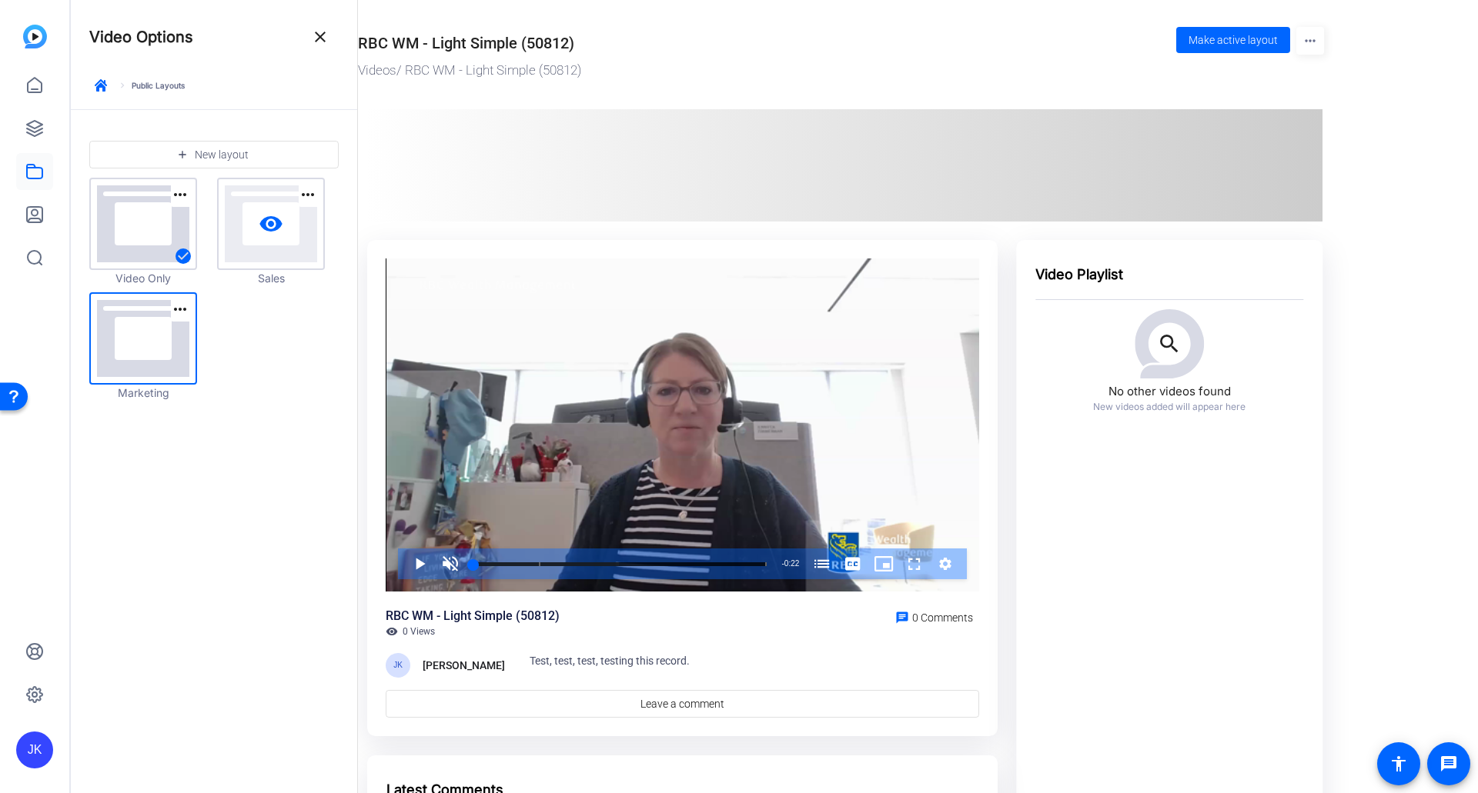
click at [236, 236] on link "visibility" at bounding box center [271, 223] width 105 height 89
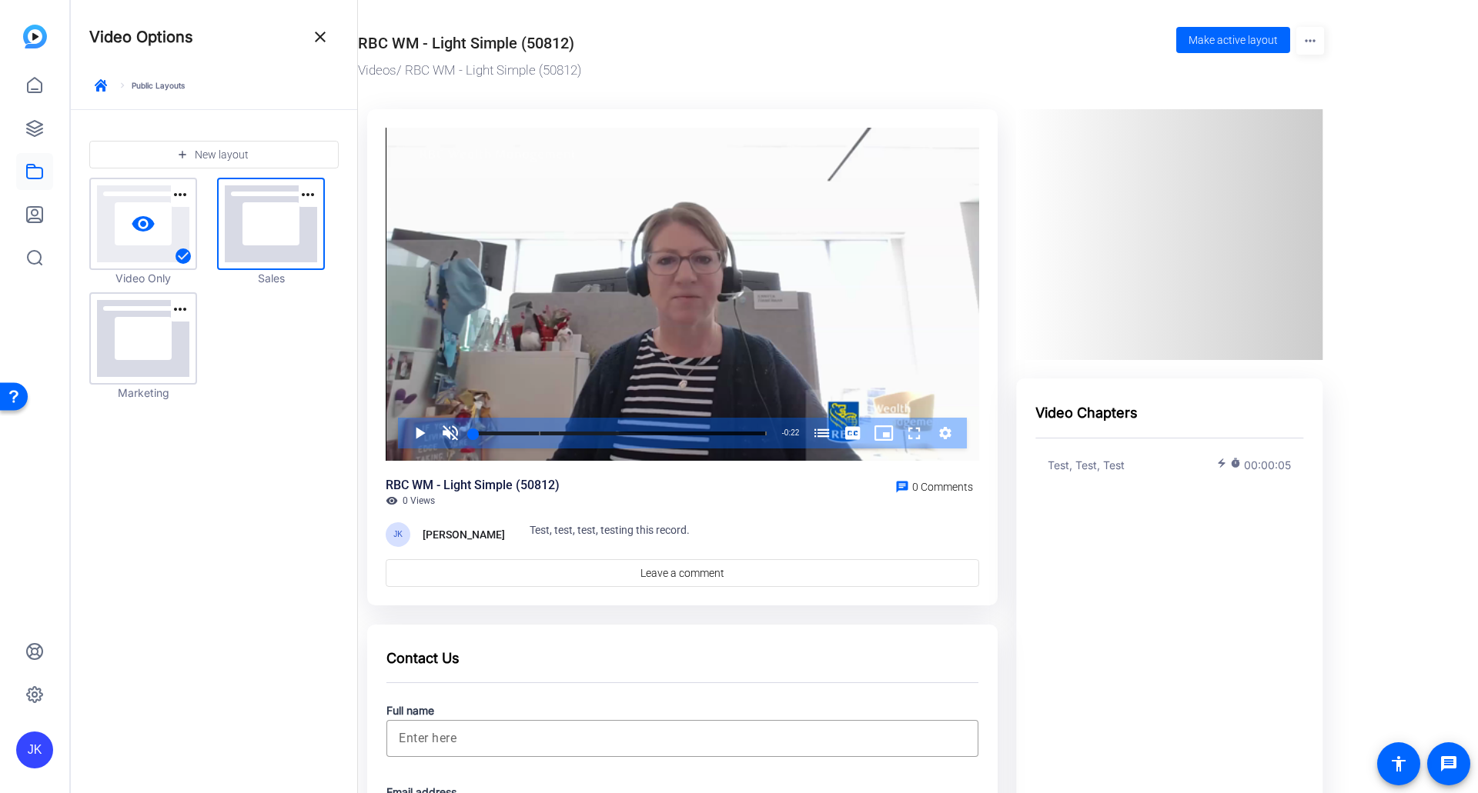
click at [143, 198] on link "visibility" at bounding box center [143, 223] width 105 height 89
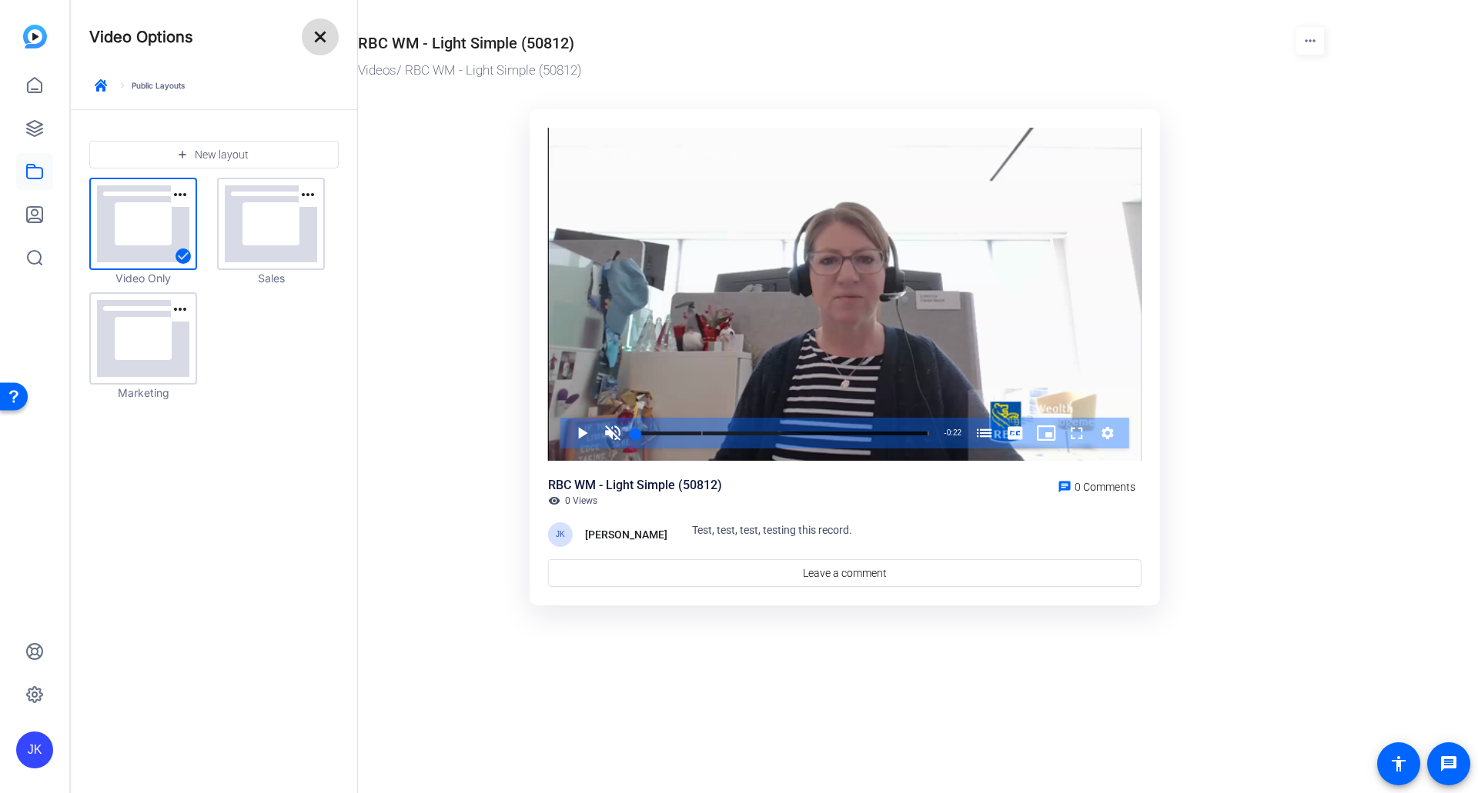
click at [319, 37] on mat-icon "close" at bounding box center [320, 37] width 18 height 18
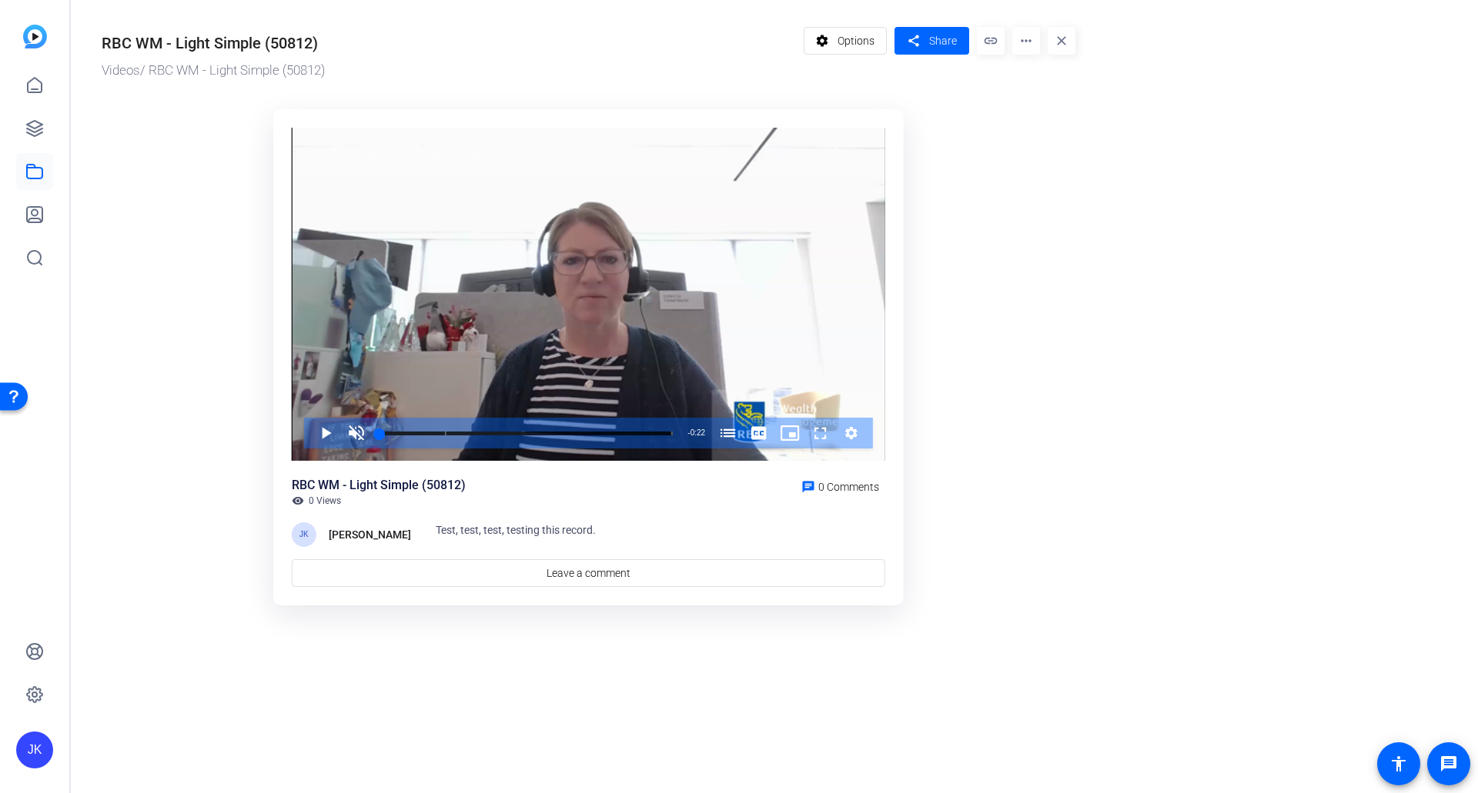
click at [1033, 44] on mat-icon "more_horiz" at bounding box center [1026, 41] width 28 height 28
click at [1061, 84] on span "Edit in Creator" at bounding box center [1058, 87] width 68 height 18
